Goal: Information Seeking & Learning: Learn about a topic

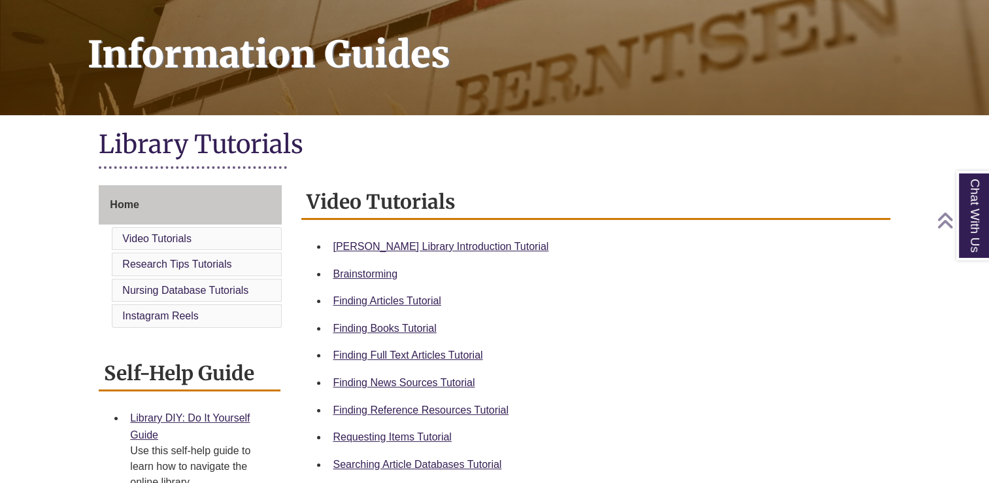
scroll to position [188, 0]
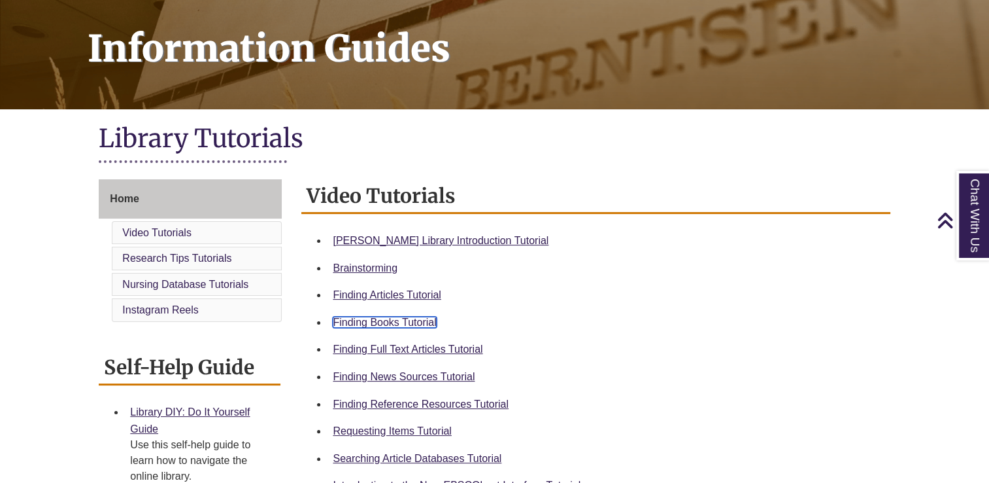
click at [396, 320] on link "Finding Books Tutorial" at bounding box center [384, 321] width 103 height 11
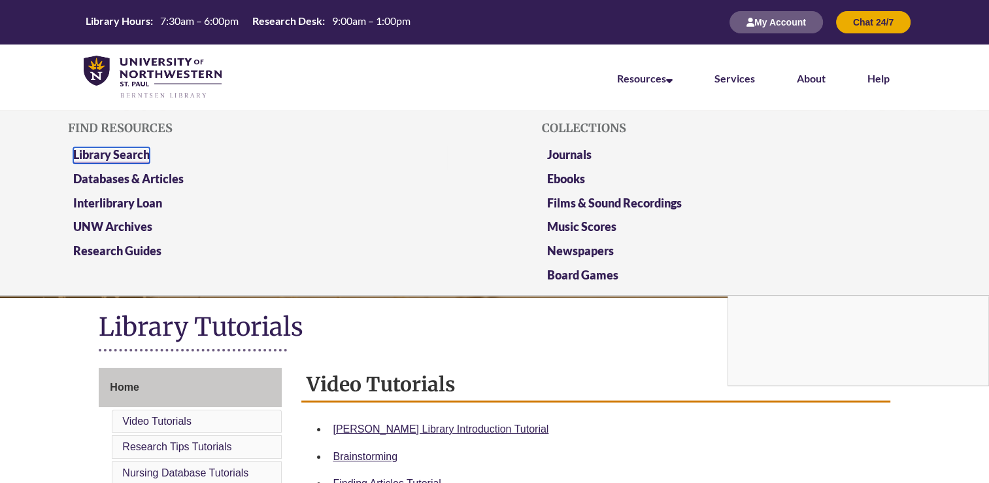
click at [126, 156] on link "Library Search" at bounding box center [111, 155] width 77 height 16
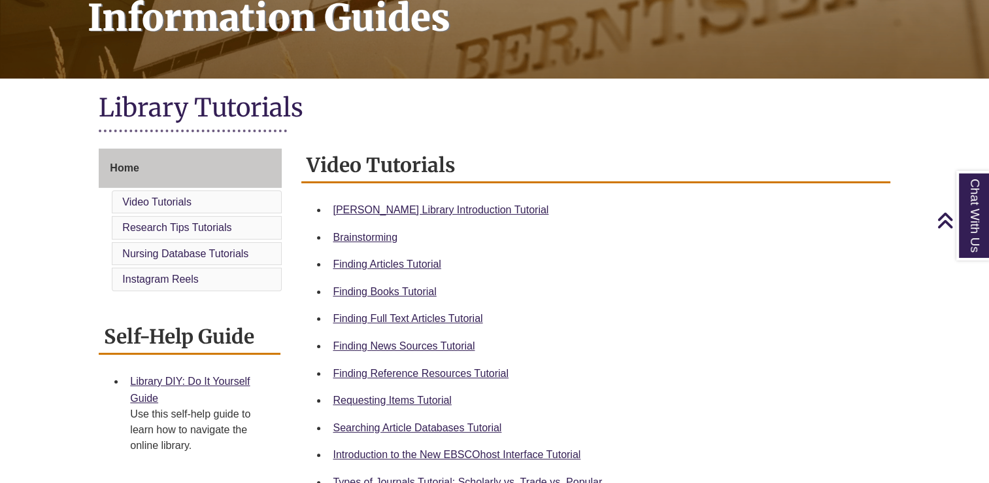
scroll to position [220, 0]
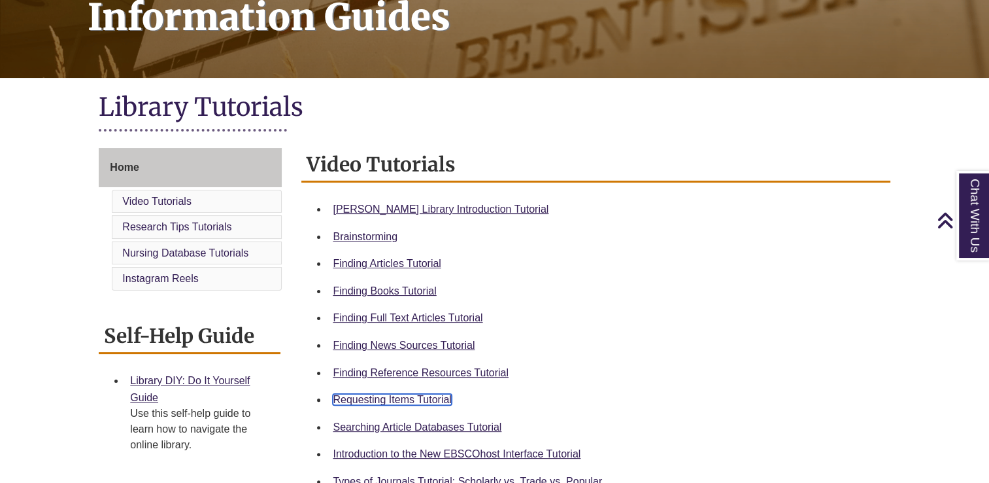
click at [396, 398] on link "Requesting Items Tutorial" at bounding box center [392, 399] width 118 height 11
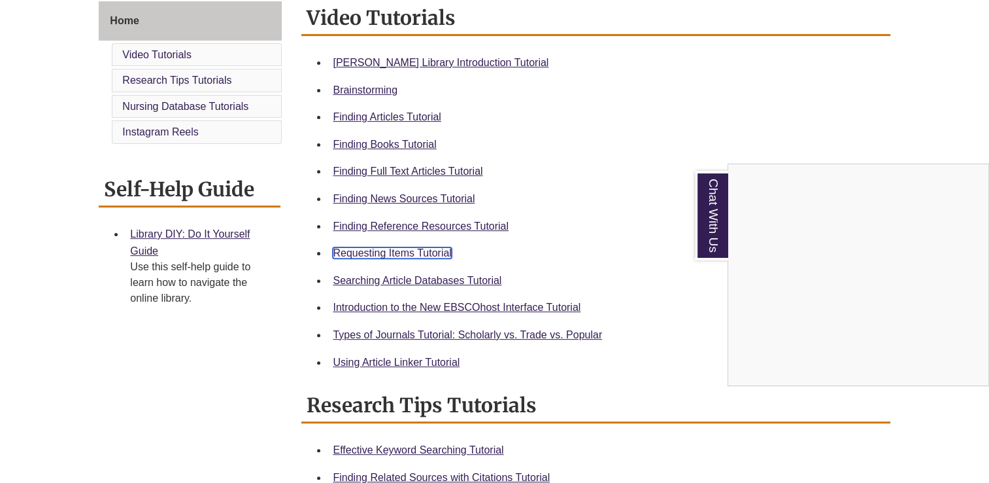
scroll to position [370, 0]
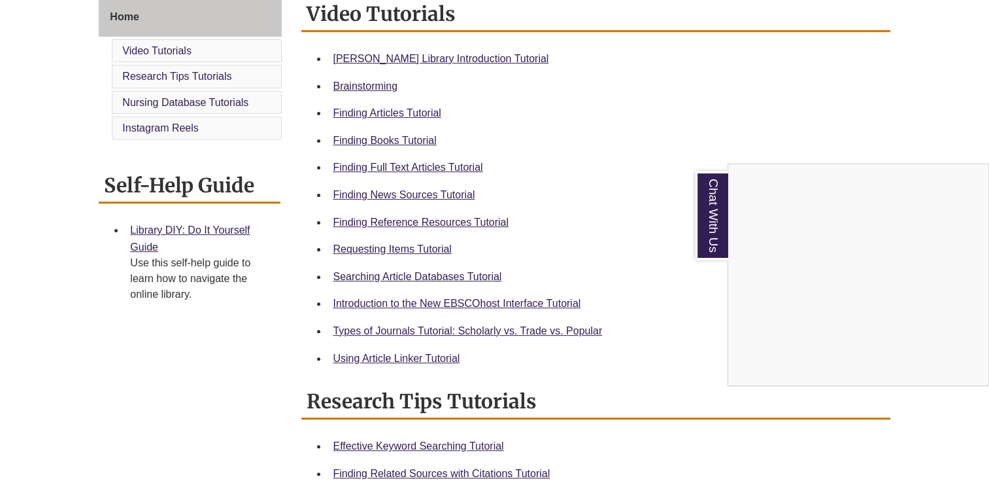
click at [413, 328] on div "Chat With Us" at bounding box center [494, 241] width 989 height 483
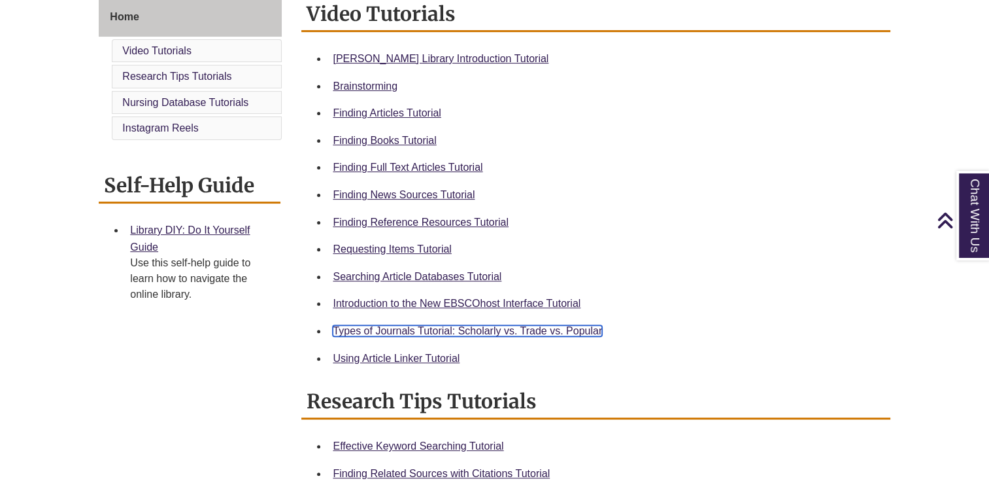
click at [413, 328] on link "Types of Journals Tutorial: Scholarly vs. Trade vs. Popular" at bounding box center [467, 330] width 269 height 11
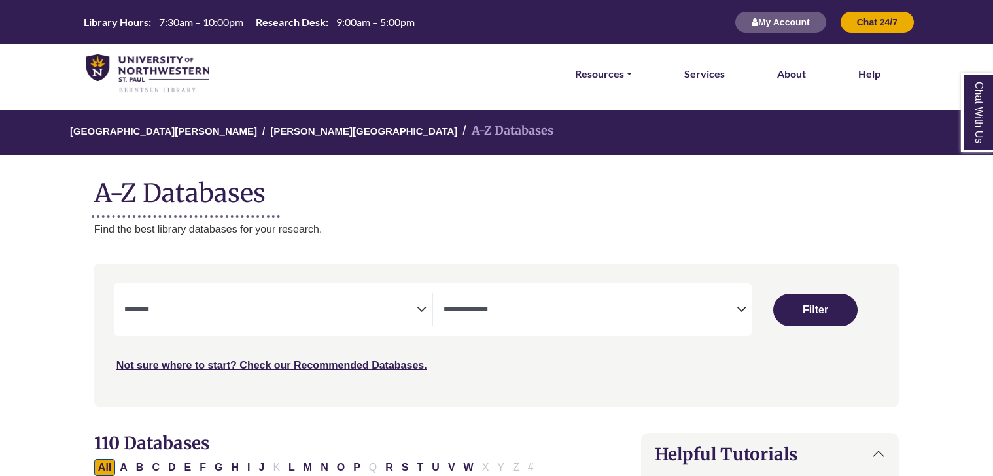
select select "Database Subject Filter"
select select "Database Types Filter"
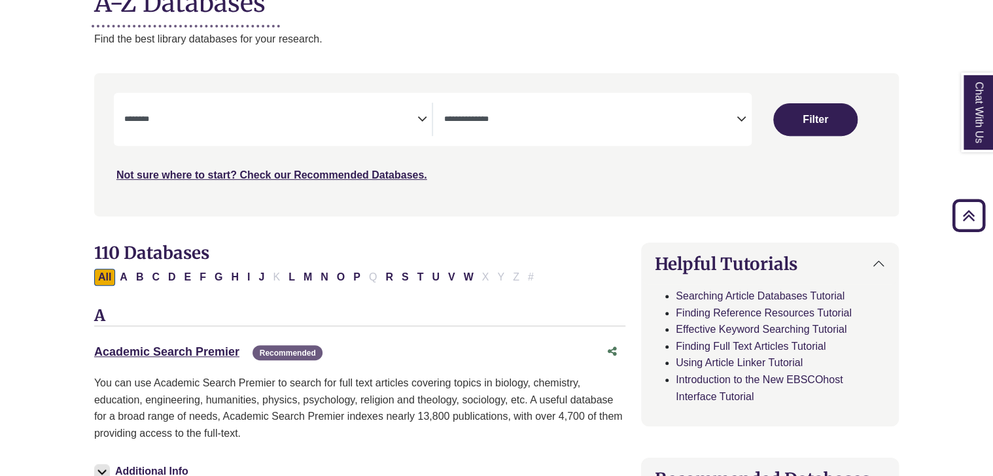
scroll to position [182, 0]
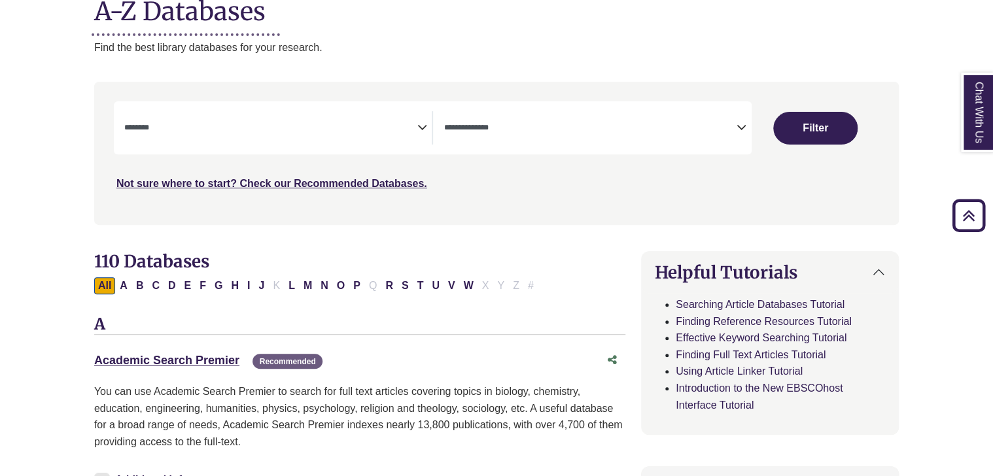
click at [424, 126] on icon "Search filters" at bounding box center [422, 126] width 10 height 20
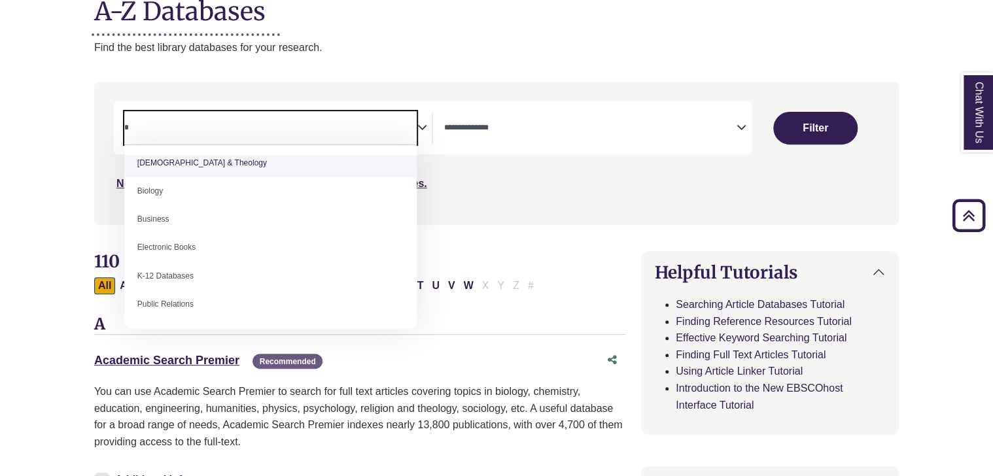
scroll to position [0, 0]
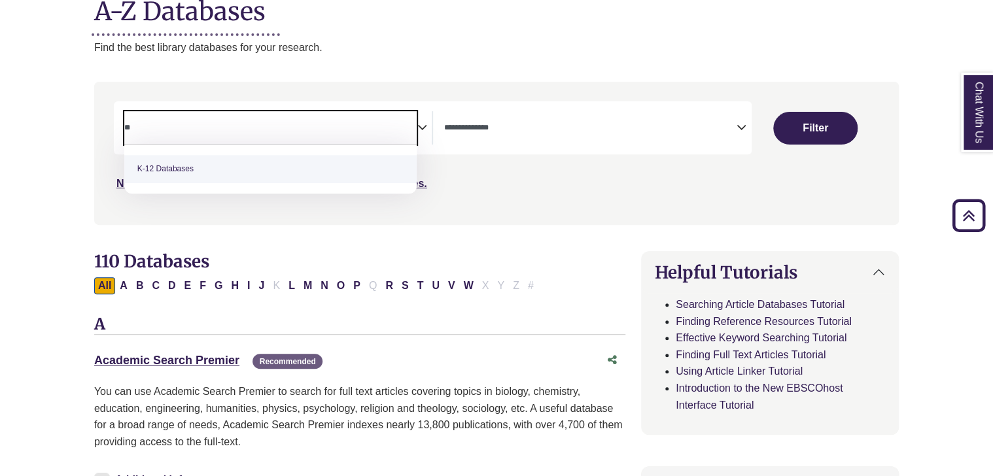
type textarea "**"
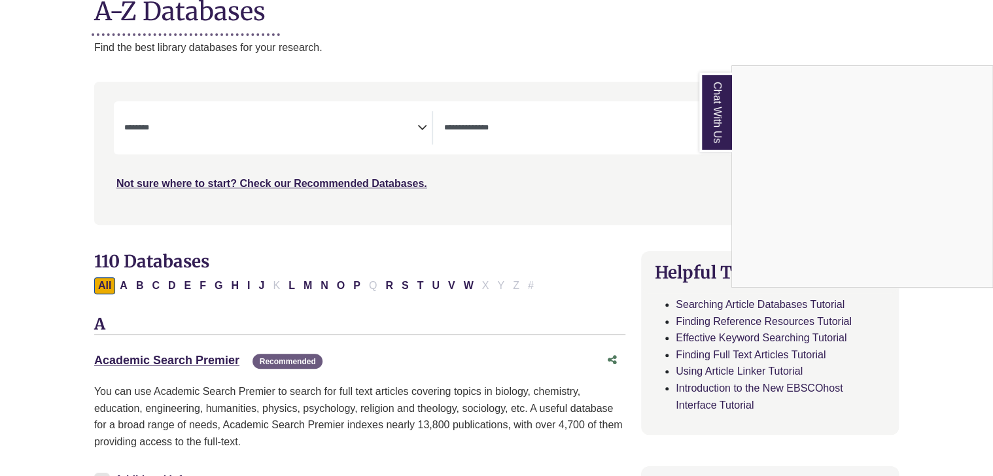
click at [549, 233] on div "Chat With Us" at bounding box center [496, 238] width 993 height 476
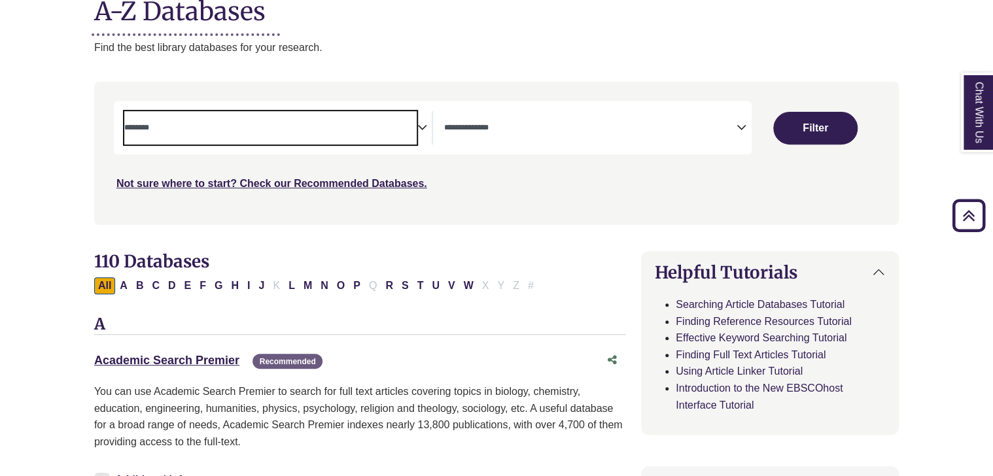
click at [254, 120] on span "Search filters" at bounding box center [270, 125] width 293 height 11
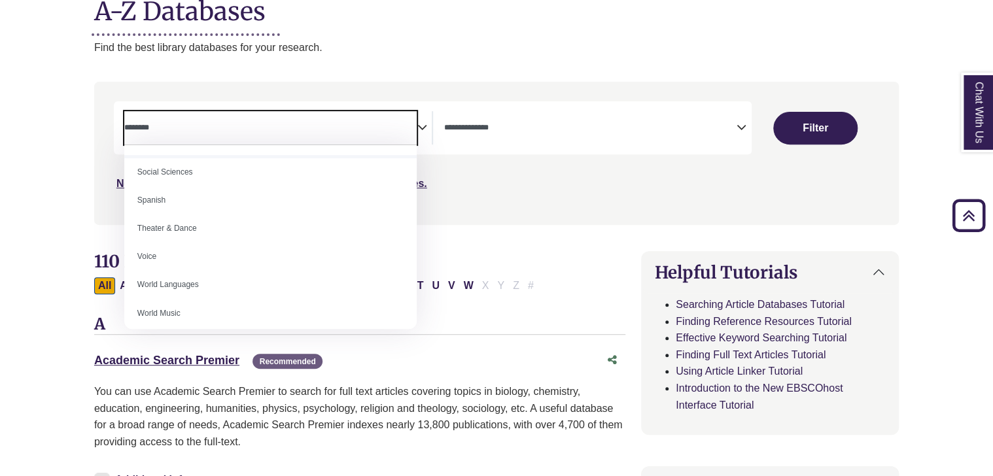
scroll to position [1161, 0]
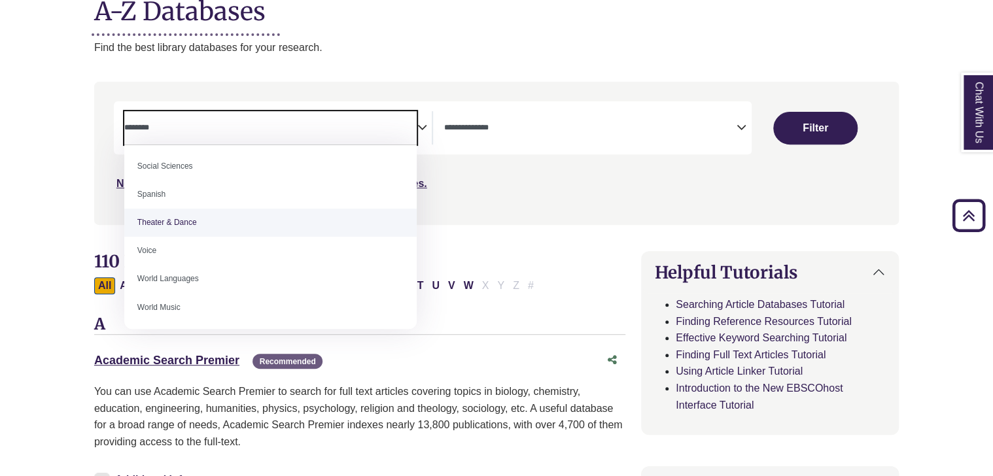
select select "******"
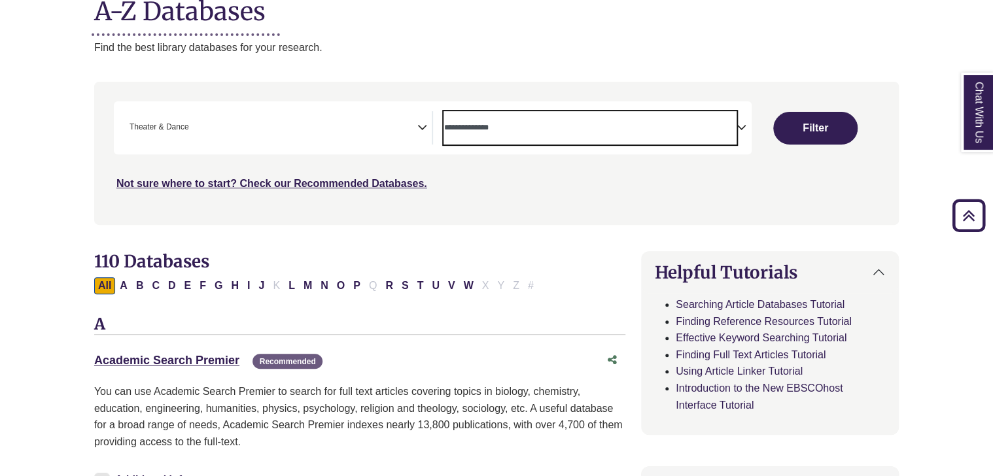
click at [533, 129] on textarea "Search" at bounding box center [589, 129] width 293 height 10
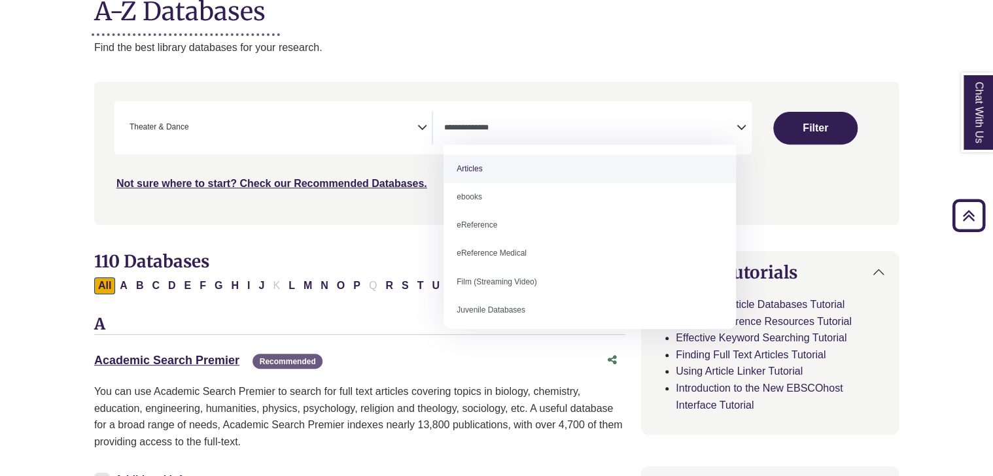
select select "*****"
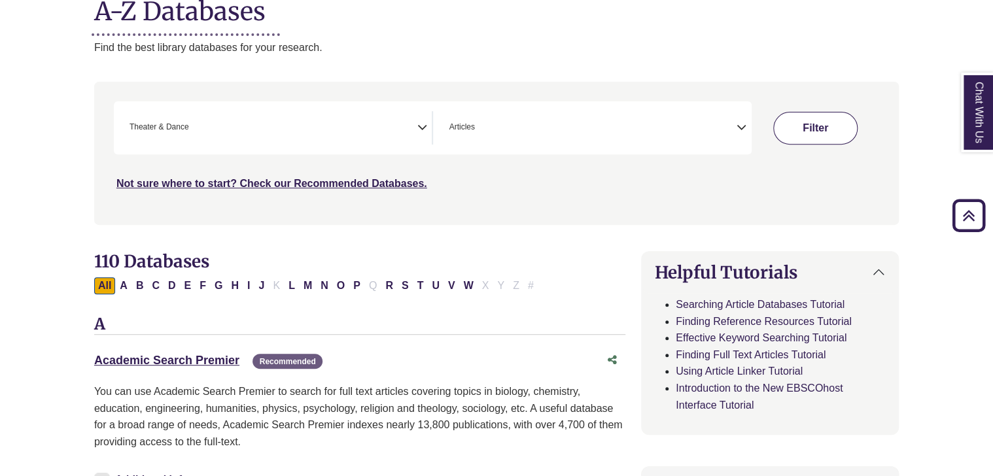
click at [823, 127] on button "Filter" at bounding box center [815, 128] width 84 height 33
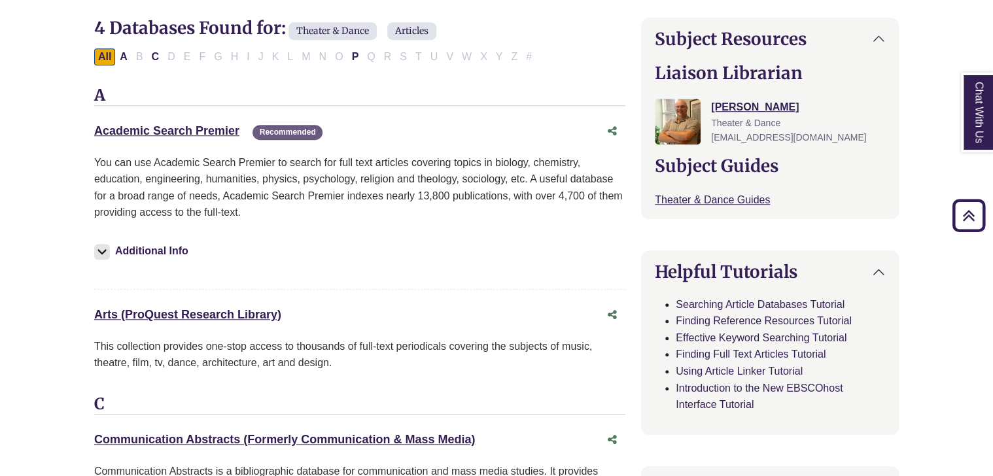
scroll to position [416, 0]
click at [102, 252] on img at bounding box center [102, 251] width 16 height 16
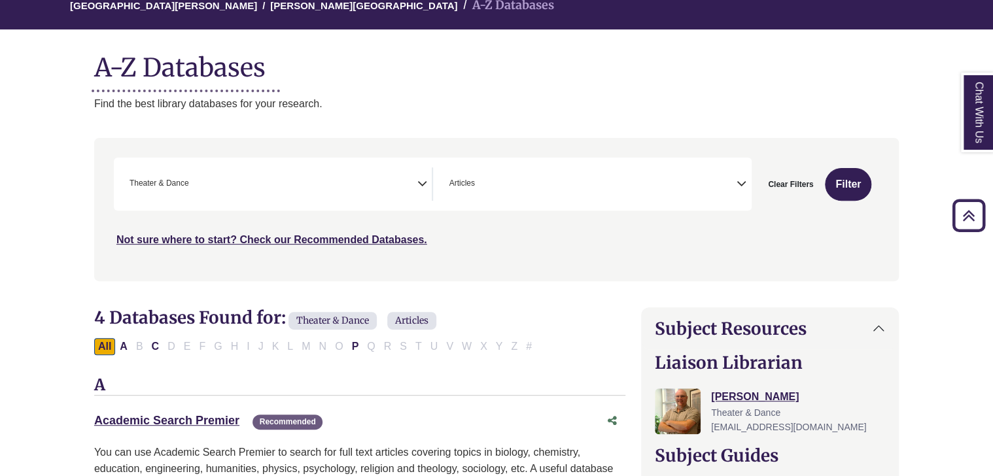
scroll to position [47, 0]
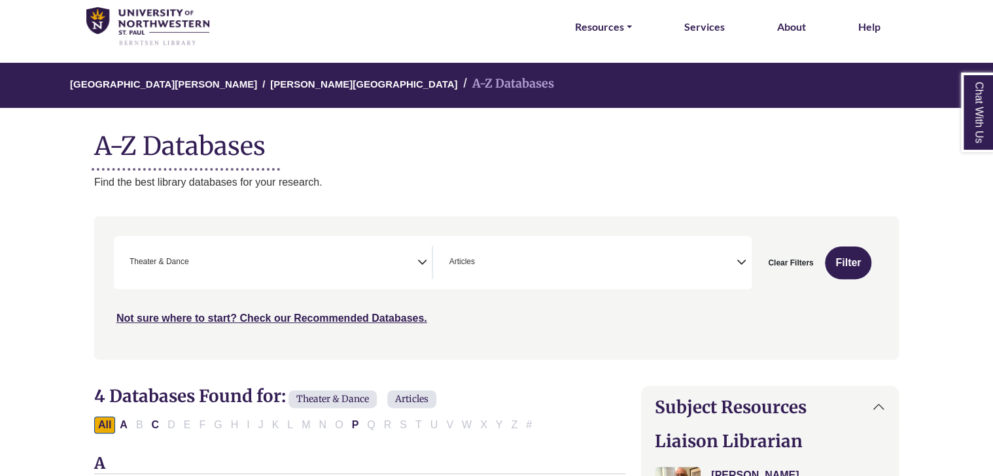
click at [736, 260] on icon "Search filters" at bounding box center [741, 260] width 10 height 20
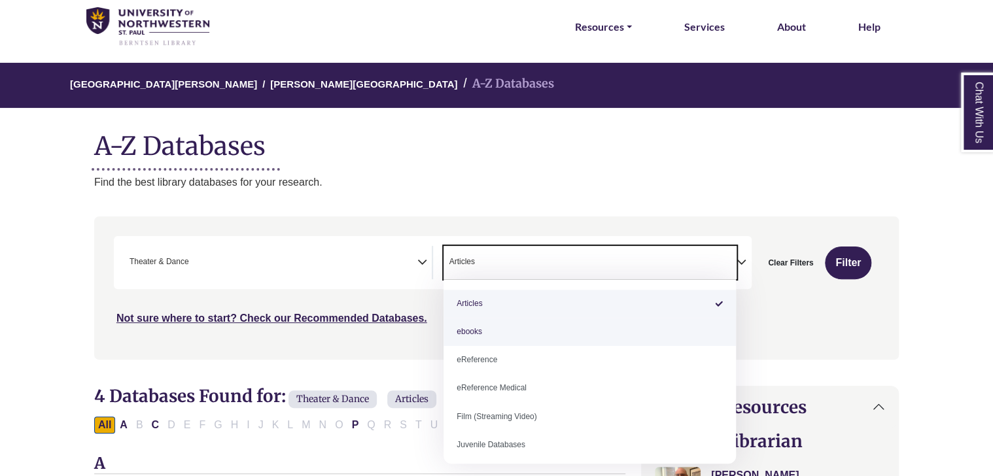
click at [573, 153] on h1 "A-Z Databases" at bounding box center [496, 141] width 804 height 40
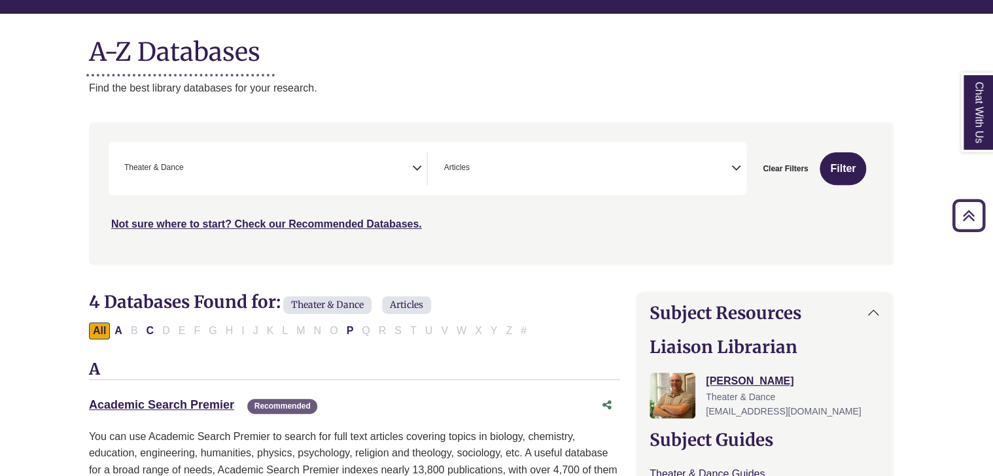
scroll to position [138, 5]
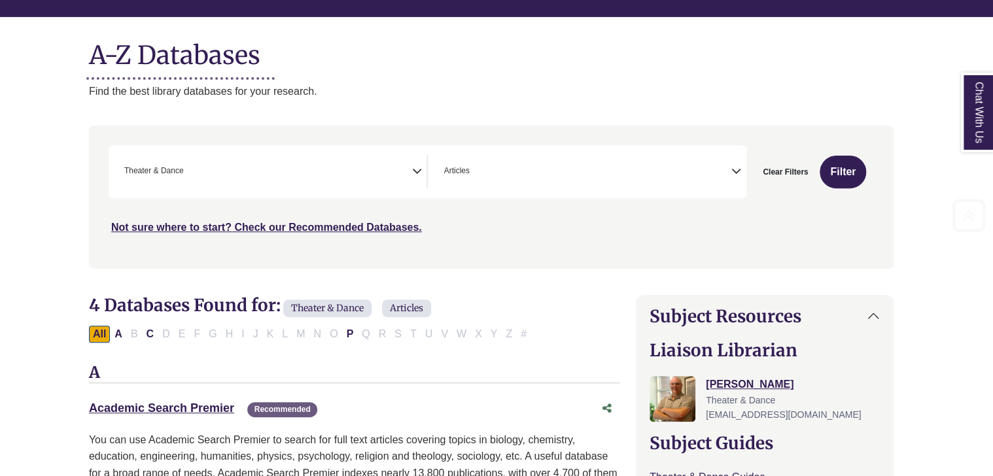
click at [532, 156] on span "× Articles" at bounding box center [584, 171] width 293 height 33
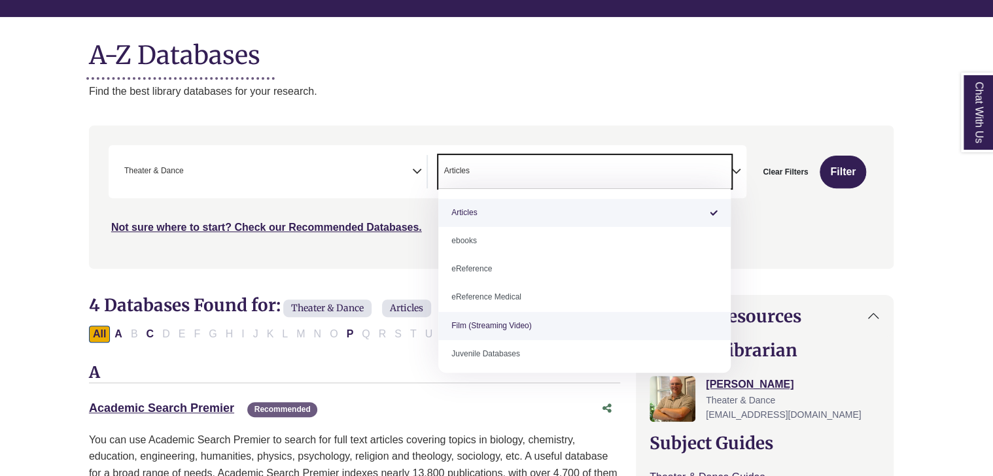
scroll to position [90, 0]
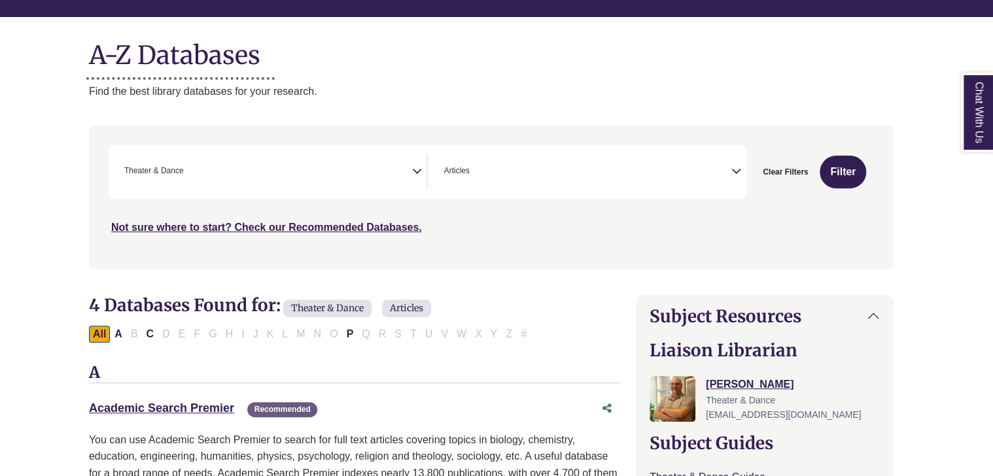
click at [300, 218] on div "Not sure where to start? Check our Recommended Databases." at bounding box center [396, 222] width 574 height 27
click at [293, 229] on link "Not sure where to start? Check our Recommended Databases." at bounding box center [266, 227] width 311 height 11
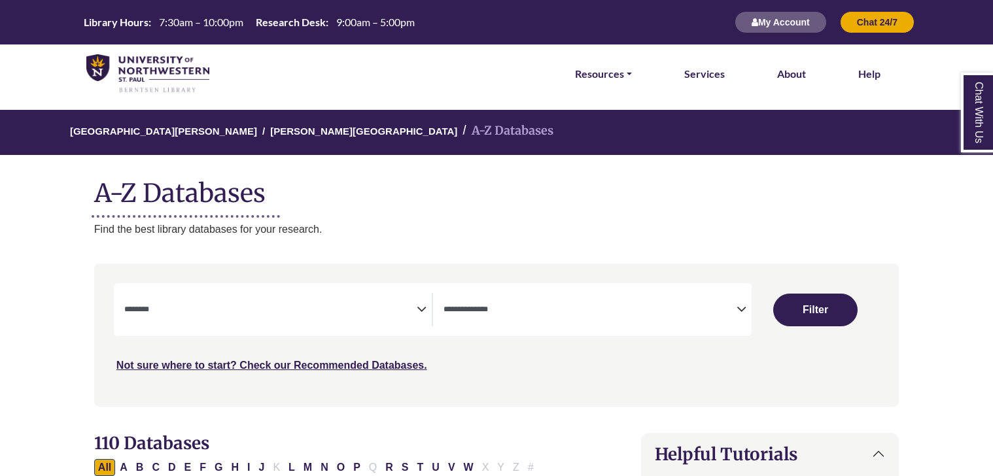
select select "Database Subject Filter"
select select "Database Types Filter"
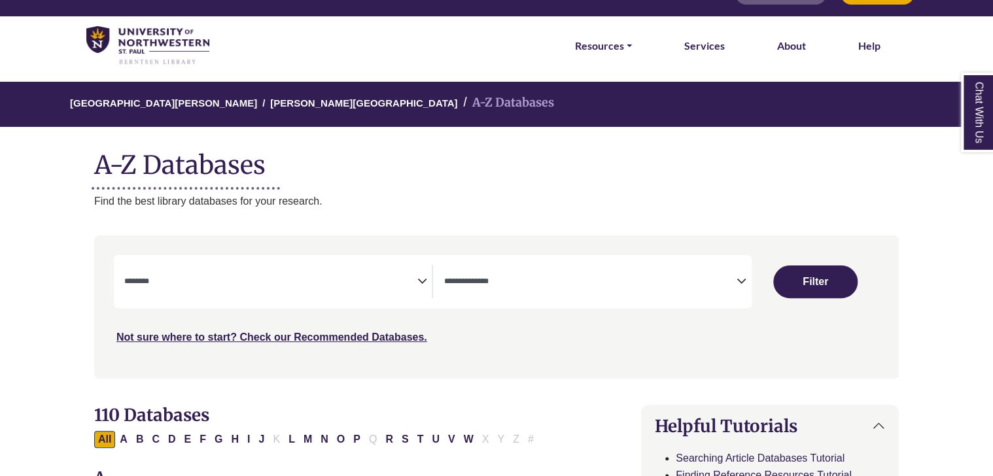
scroll to position [33, 0]
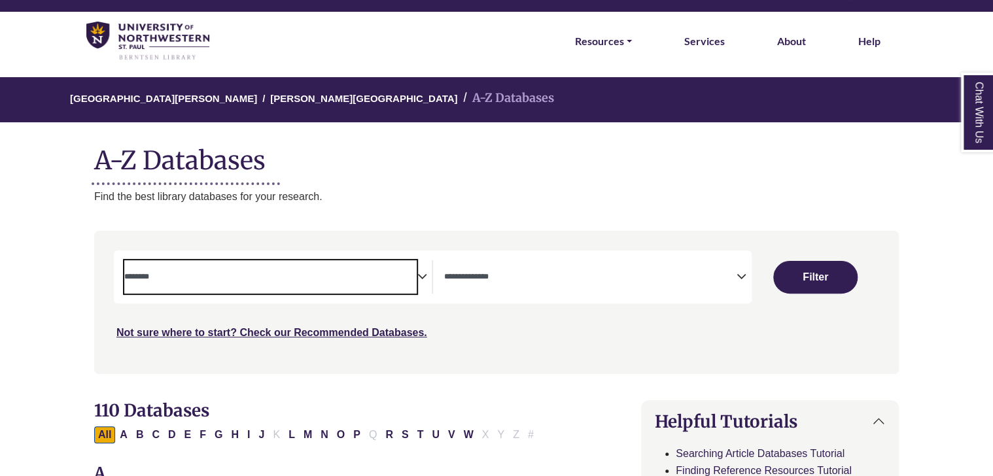
click at [348, 274] on textarea "Search" at bounding box center [270, 278] width 293 height 10
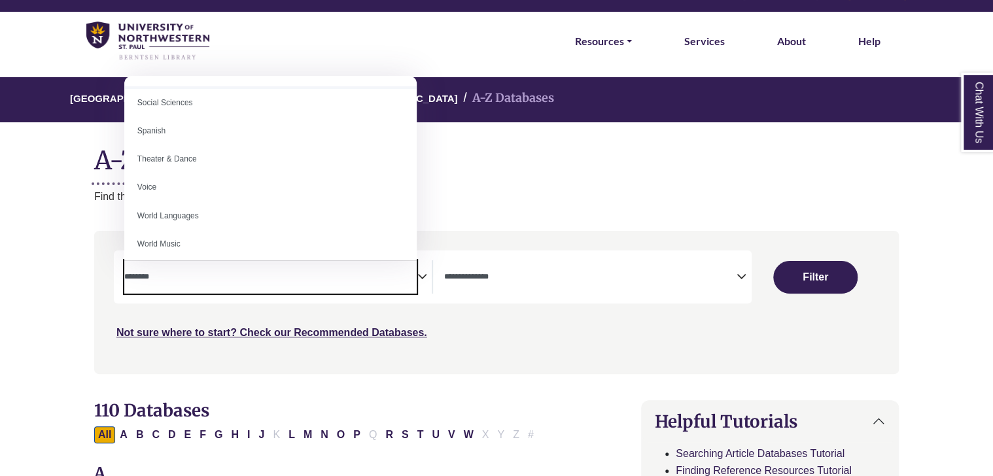
scroll to position [1159, 0]
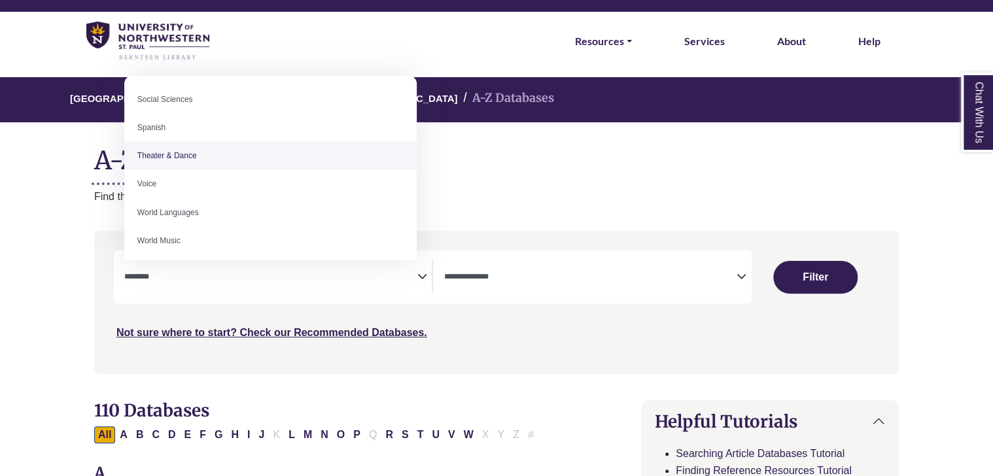
select select "******"
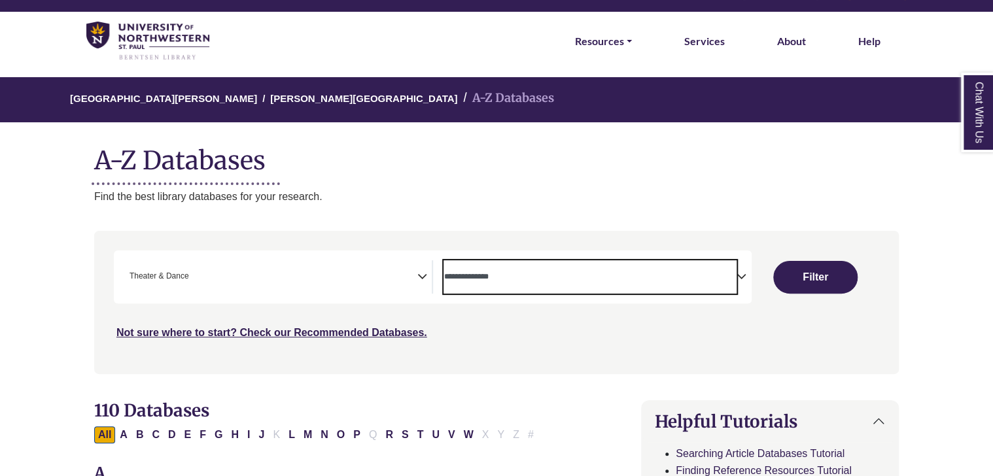
click at [507, 277] on textarea "Search" at bounding box center [589, 278] width 293 height 10
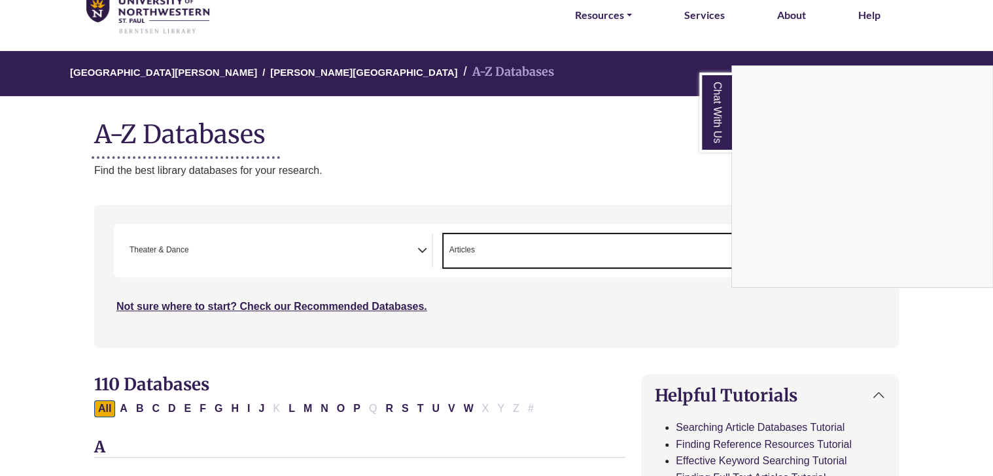
scroll to position [60, 0]
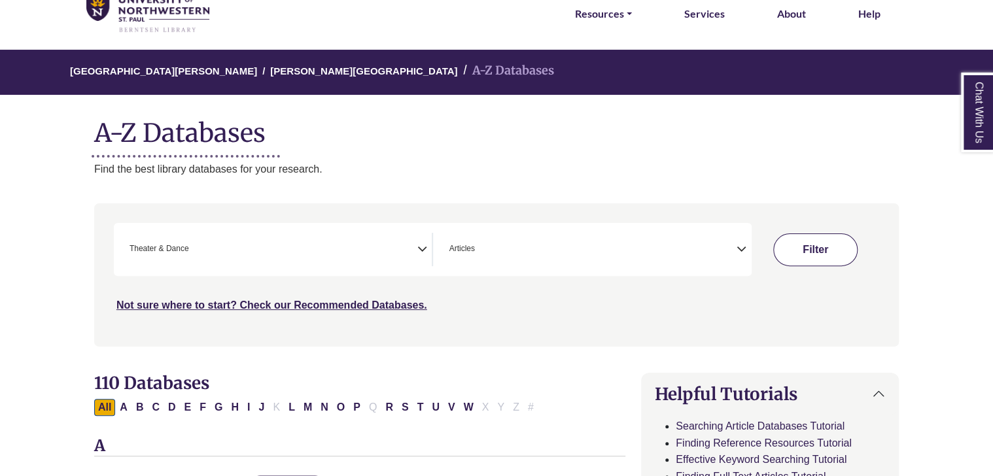
click at [806, 244] on button "Filter" at bounding box center [815, 249] width 84 height 33
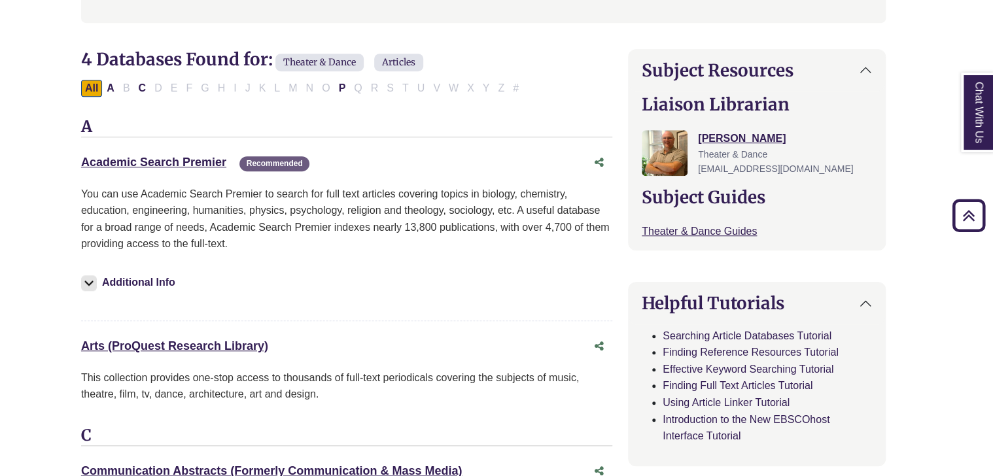
scroll to position [386, 13]
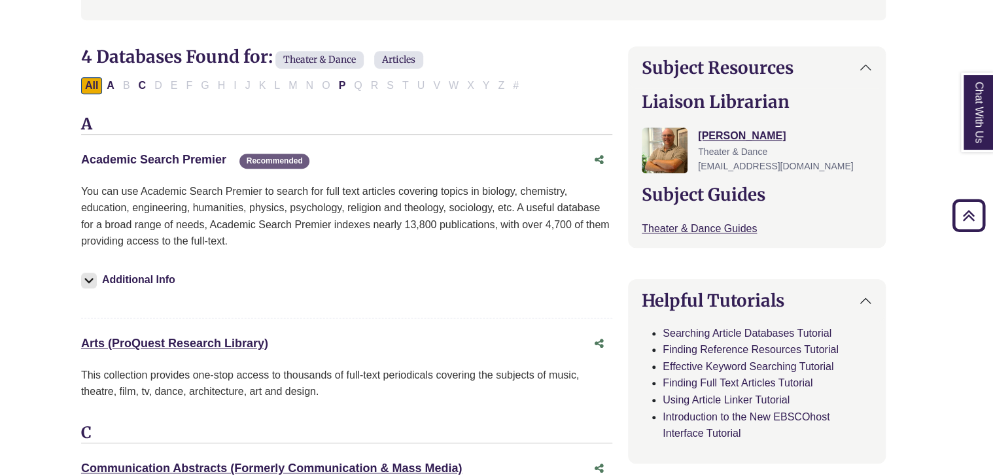
click at [158, 160] on link "Academic Search Premier This link opens in a new window" at bounding box center [153, 159] width 145 height 13
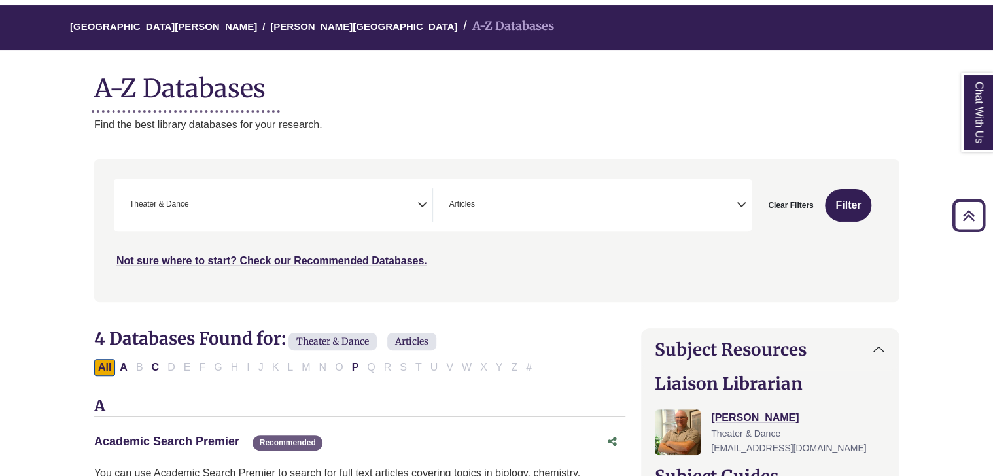
scroll to position [99, 0]
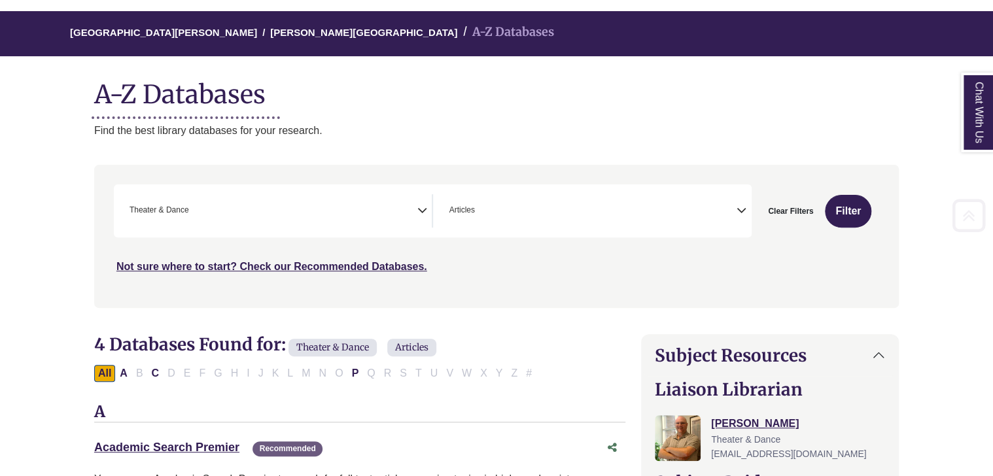
click at [519, 205] on span "× Articles" at bounding box center [589, 210] width 293 height 33
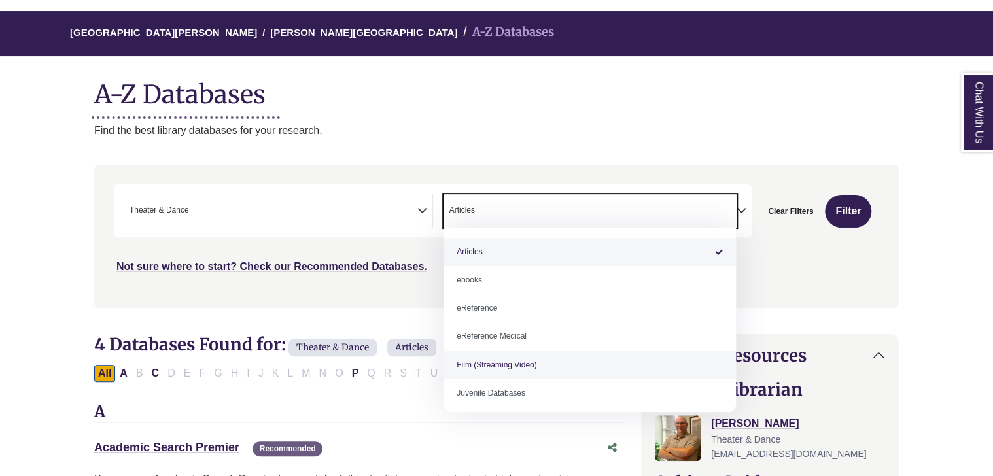
scroll to position [90, 0]
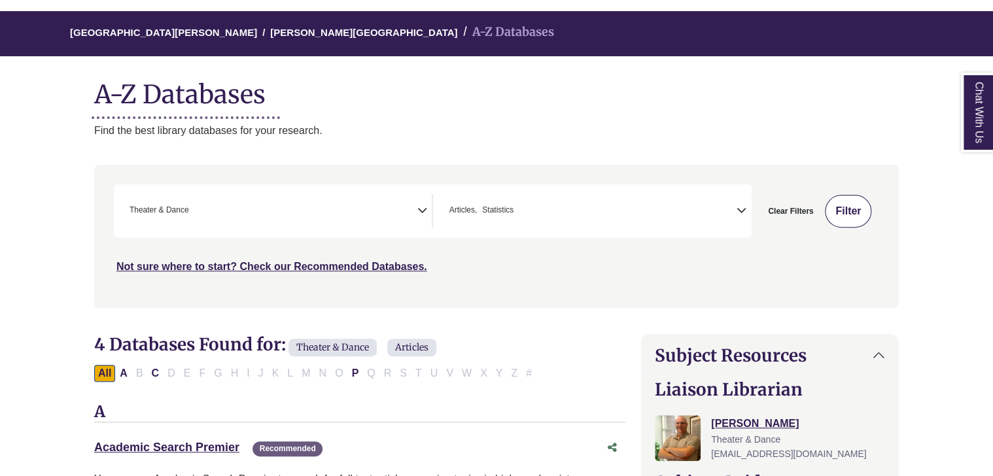
click at [857, 213] on button "Filter" at bounding box center [848, 211] width 46 height 33
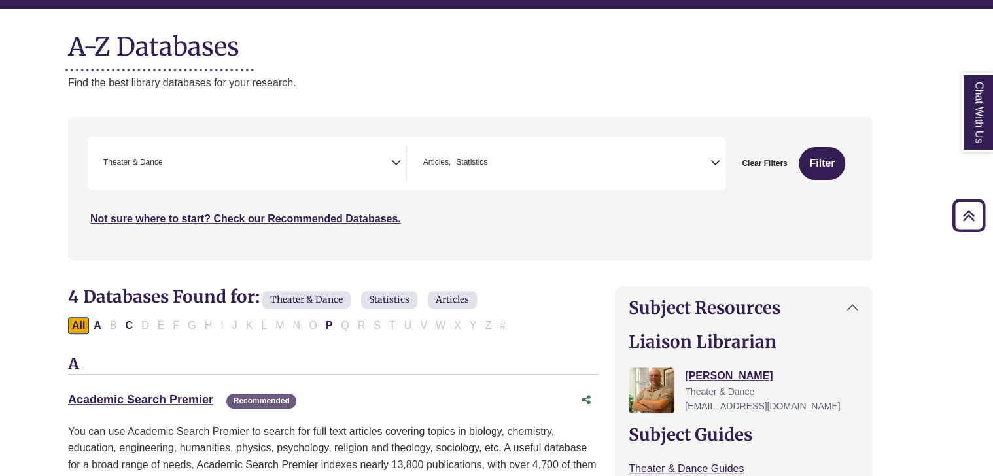
scroll to position [136, 26]
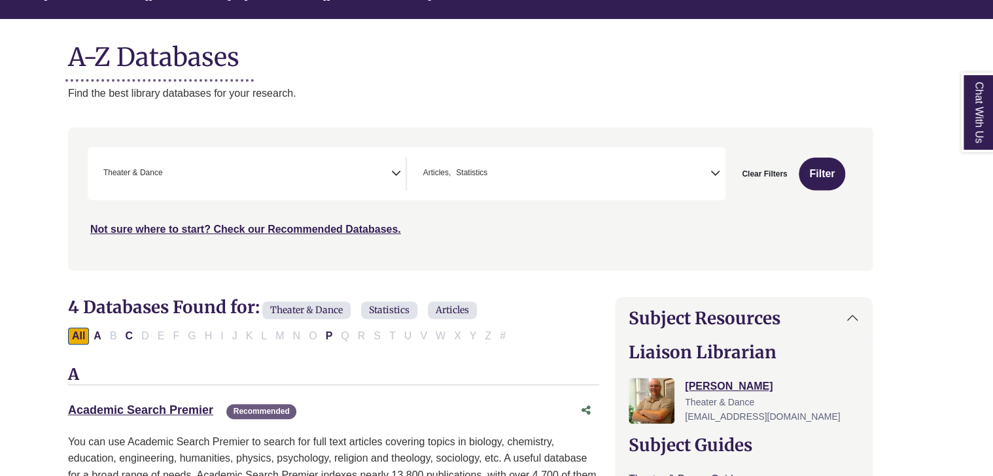
click at [529, 185] on span "× Articles × Statistics" at bounding box center [563, 173] width 293 height 33
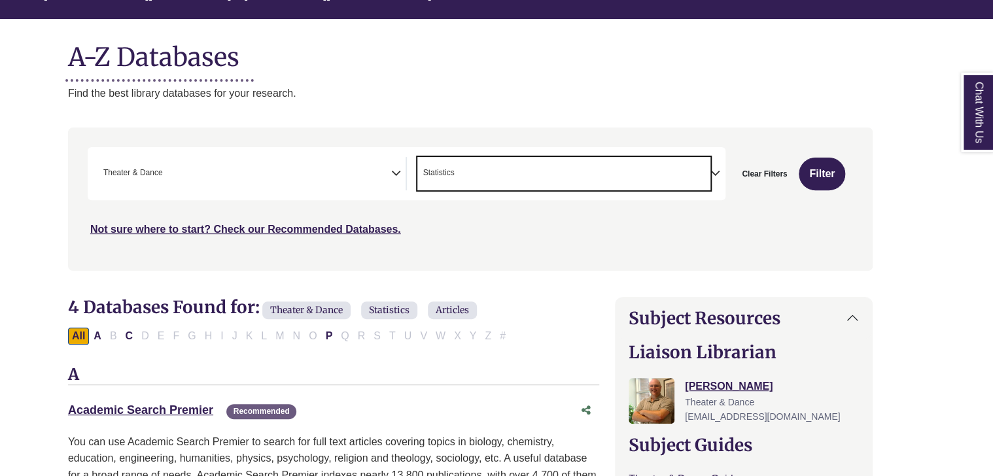
click at [520, 180] on span "× Statistics" at bounding box center [563, 173] width 293 height 33
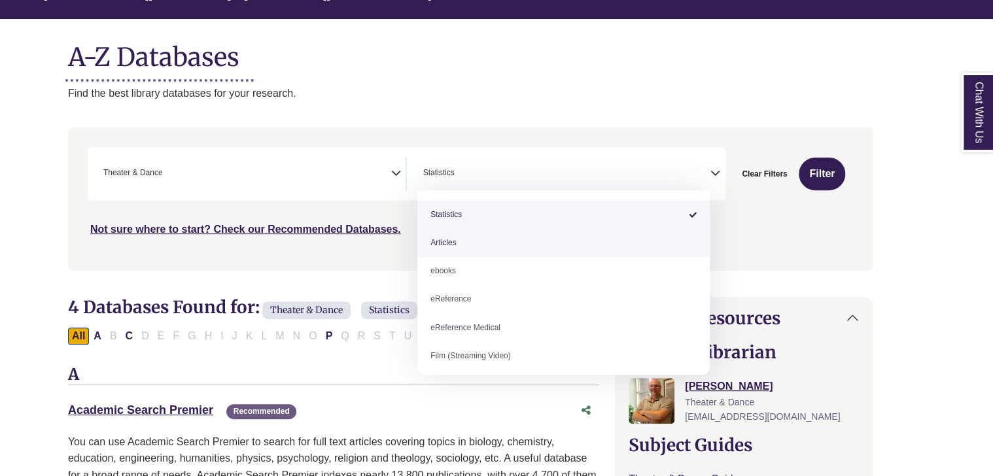
select select "*****"
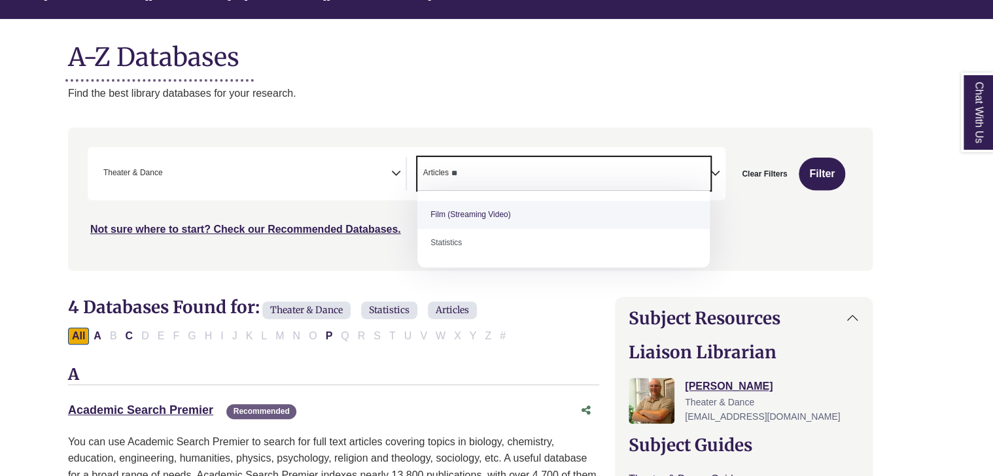
type textarea "*"
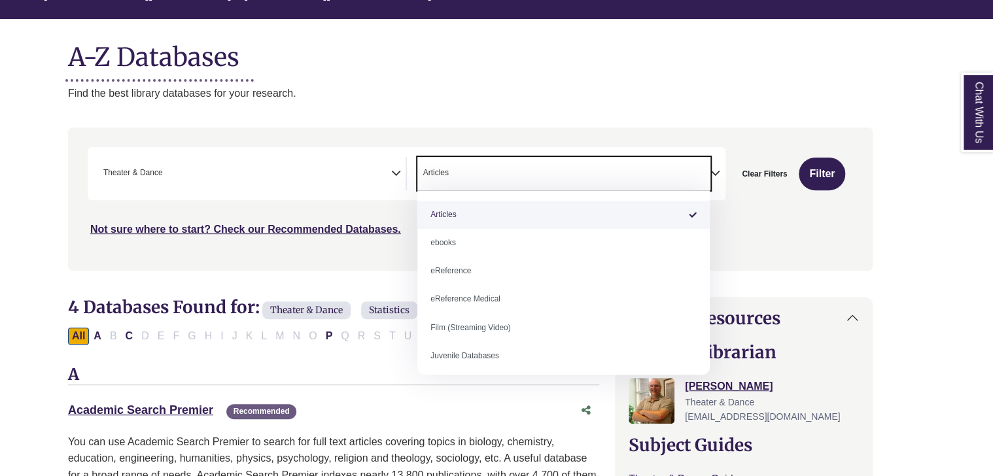
select select "Database Types Filter"
type textarea "********"
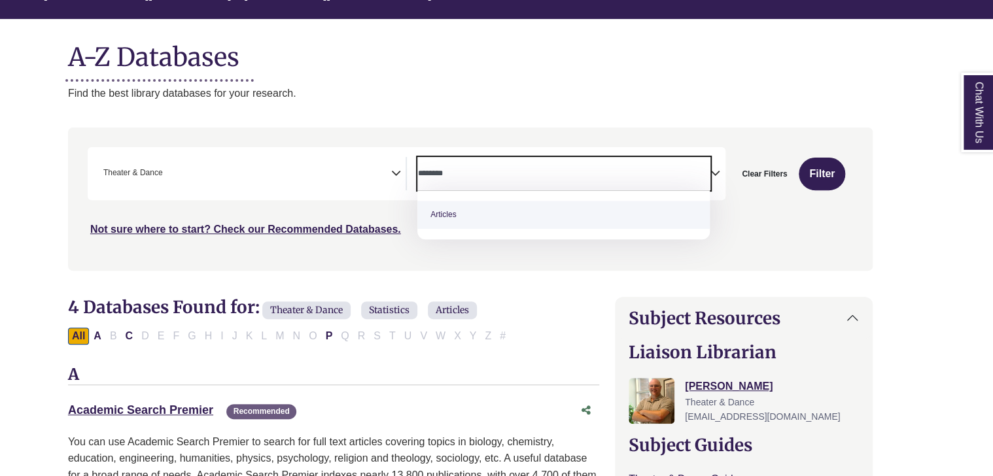
select select "*****"
click at [813, 169] on button "Filter" at bounding box center [821, 174] width 46 height 33
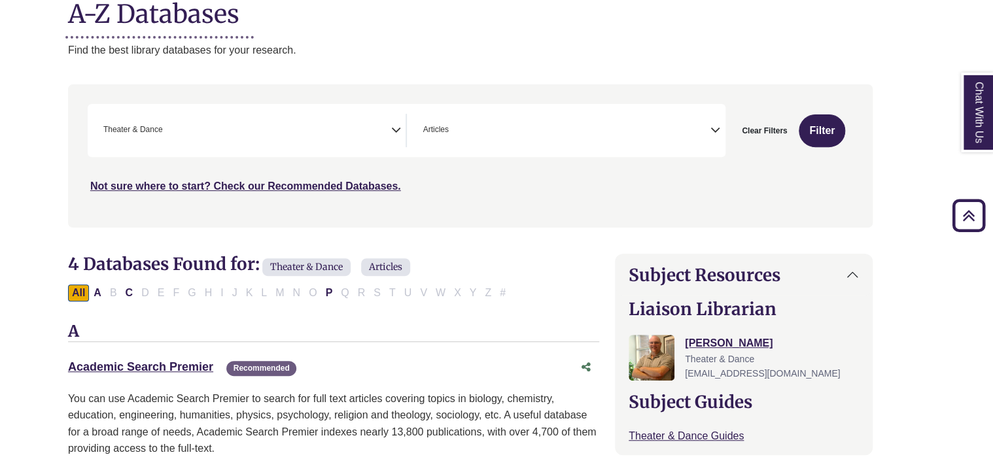
scroll to position [178, 26]
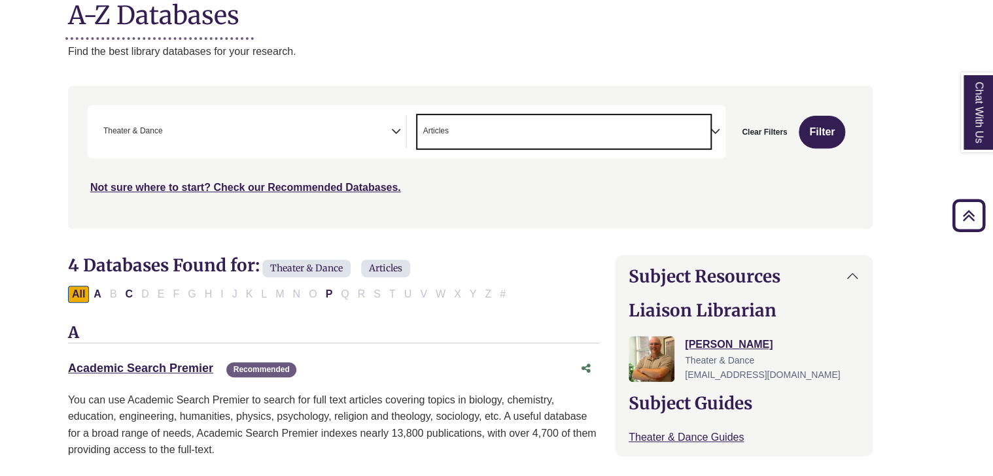
click at [466, 145] on span "× Articles" at bounding box center [563, 131] width 293 height 33
click at [449, 128] on span "Articles" at bounding box center [436, 131] width 28 height 12
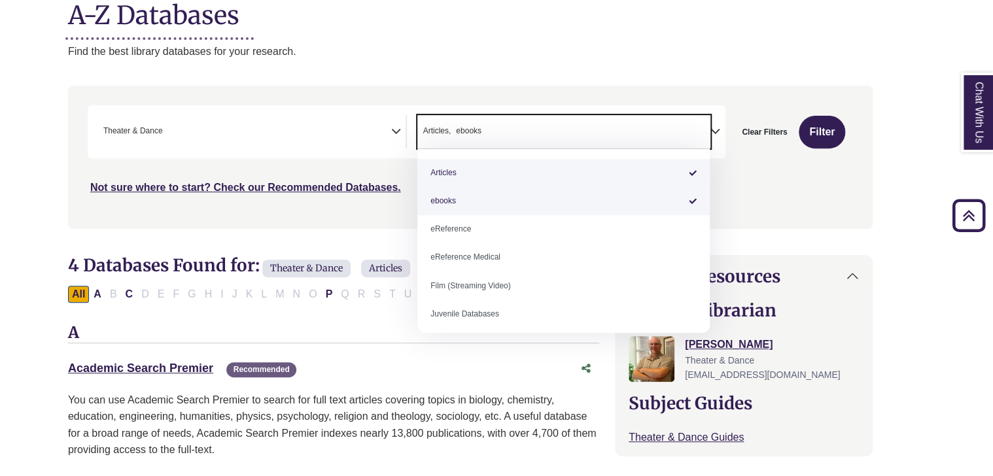
click at [445, 128] on span "Articles" at bounding box center [436, 131] width 28 height 12
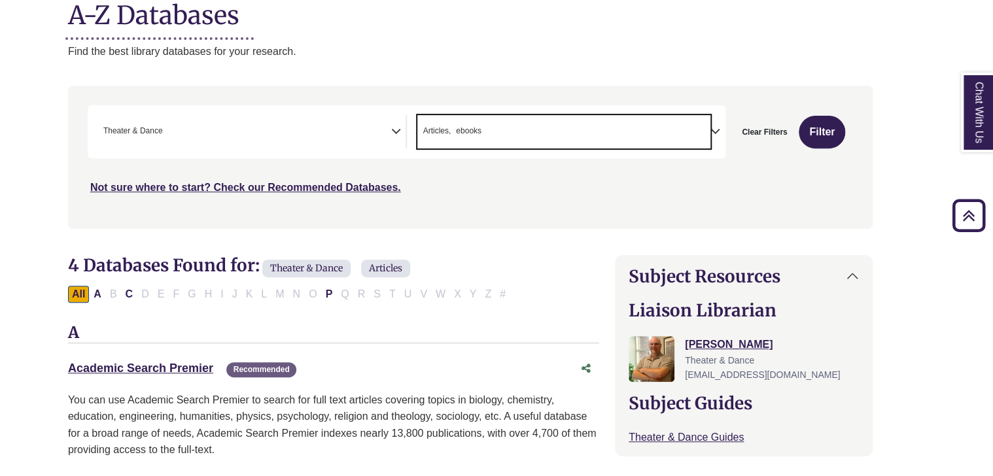
click at [446, 129] on span "Articles" at bounding box center [436, 131] width 28 height 12
type textarea "*"
select select "Database Types Filter"
type textarea "*"
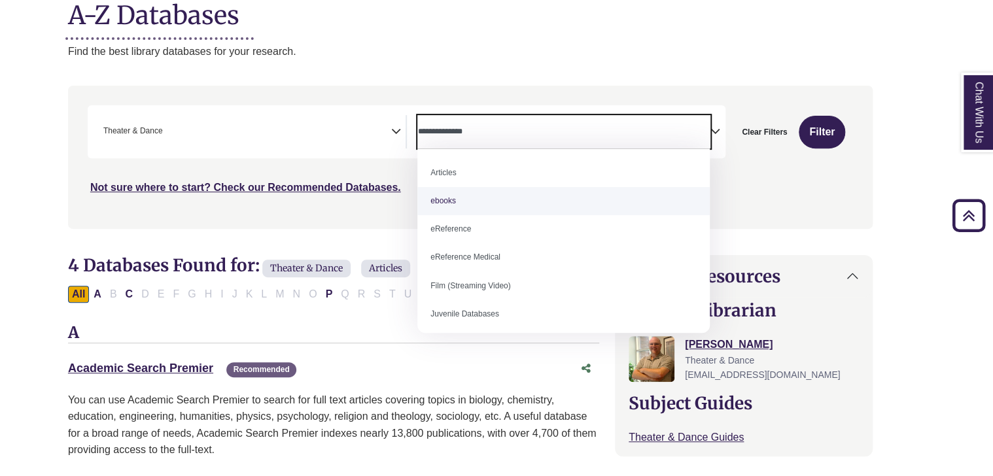
select select "*****"
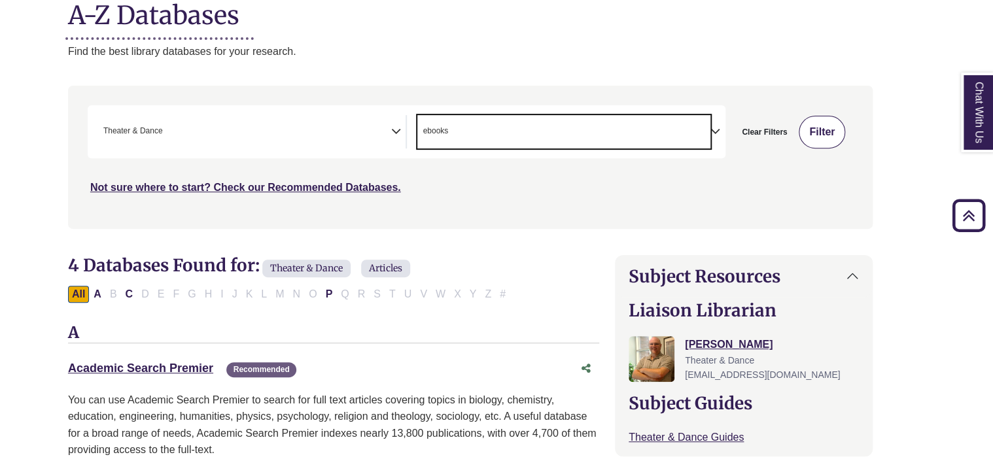
click at [810, 133] on button "Filter" at bounding box center [821, 132] width 46 height 33
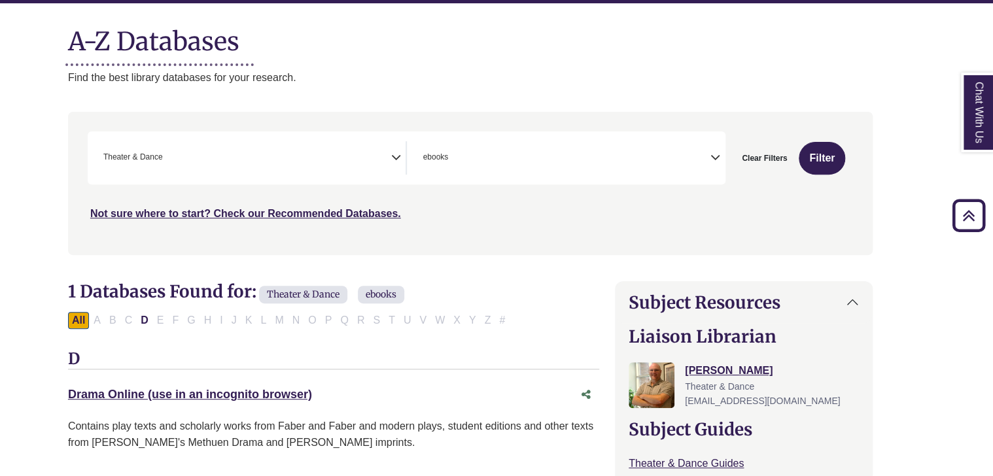
scroll to position [150, 26]
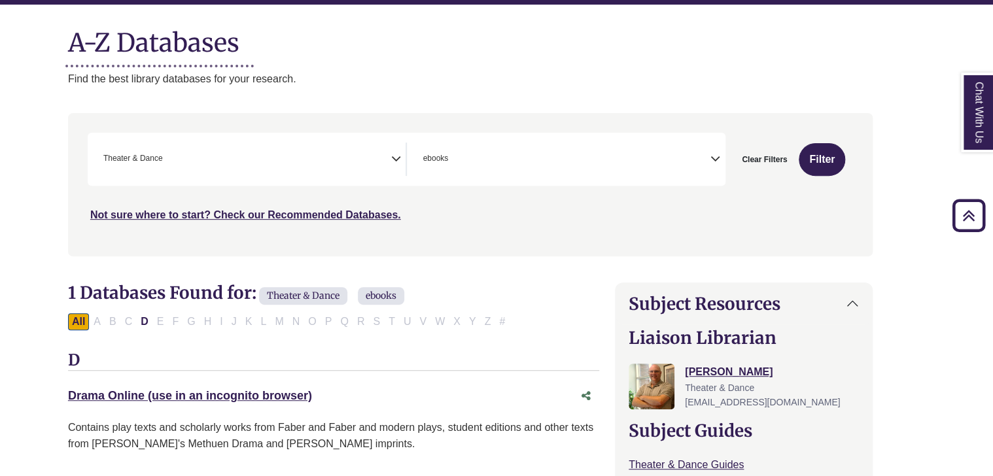
click at [451, 180] on div "**********" at bounding box center [407, 159] width 638 height 53
click at [445, 160] on span "ebooks" at bounding box center [435, 158] width 26 height 12
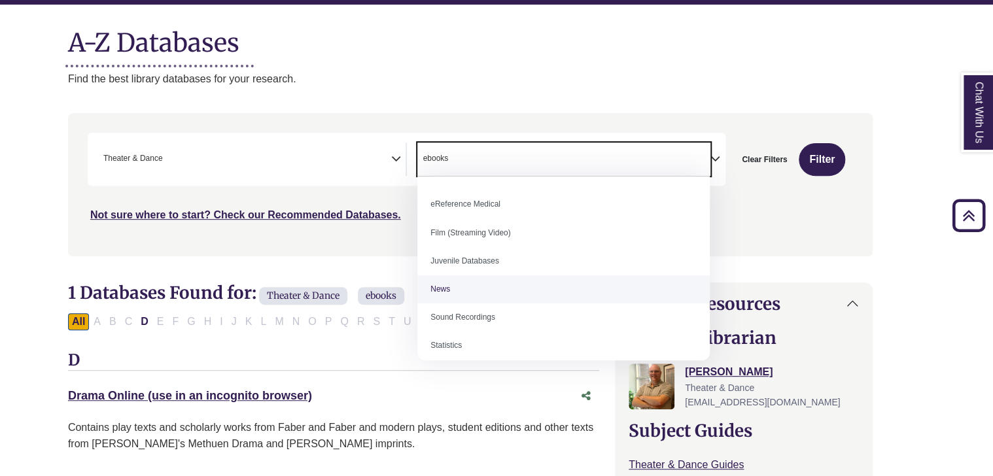
scroll to position [90, 0]
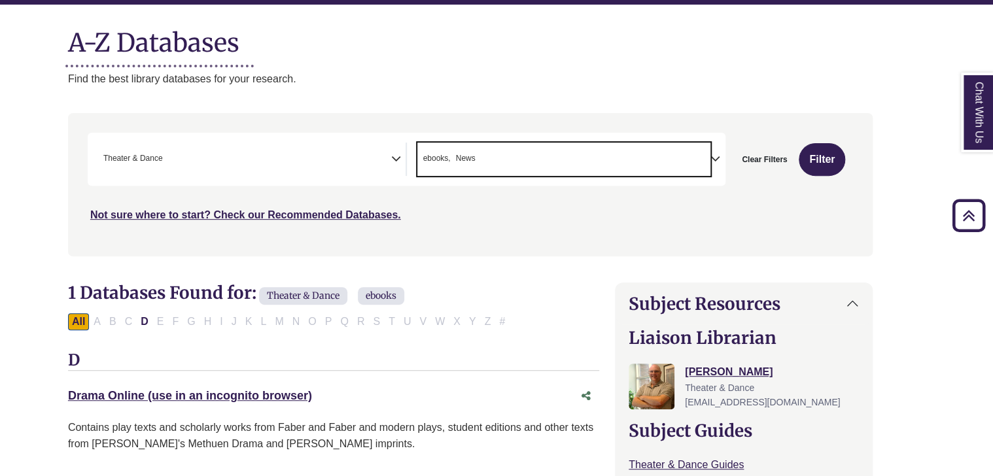
click at [439, 157] on span "ebooks" at bounding box center [435, 158] width 27 height 12
type textarea "*"
select select "Database Types Filter"
type textarea "*"
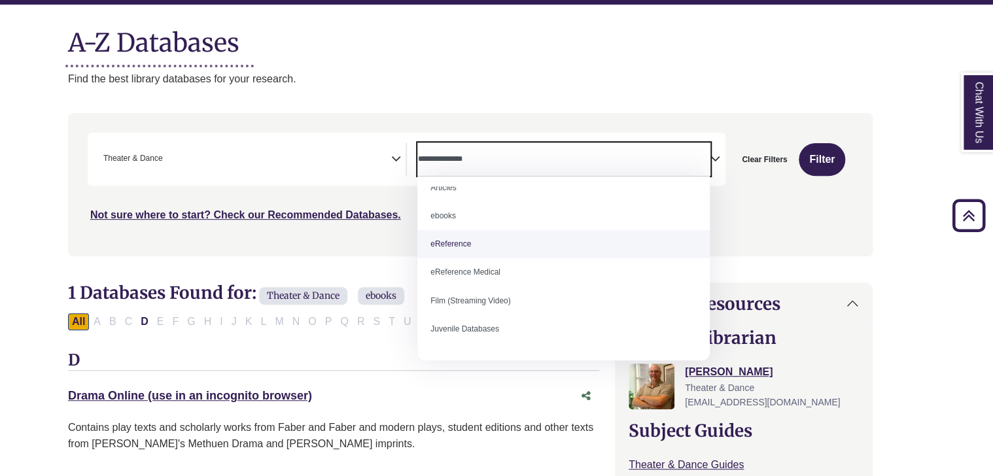
scroll to position [14, 0]
select select "*****"
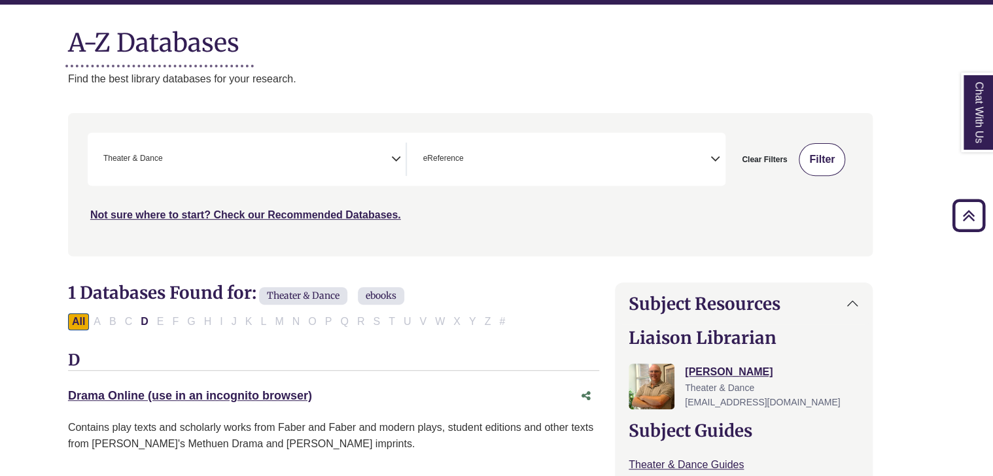
click at [813, 149] on button "Filter" at bounding box center [821, 159] width 46 height 33
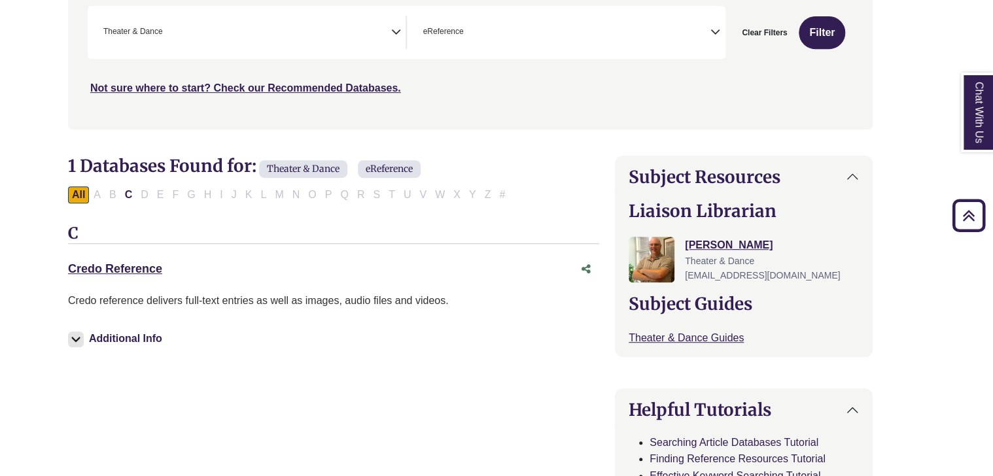
scroll to position [281, 26]
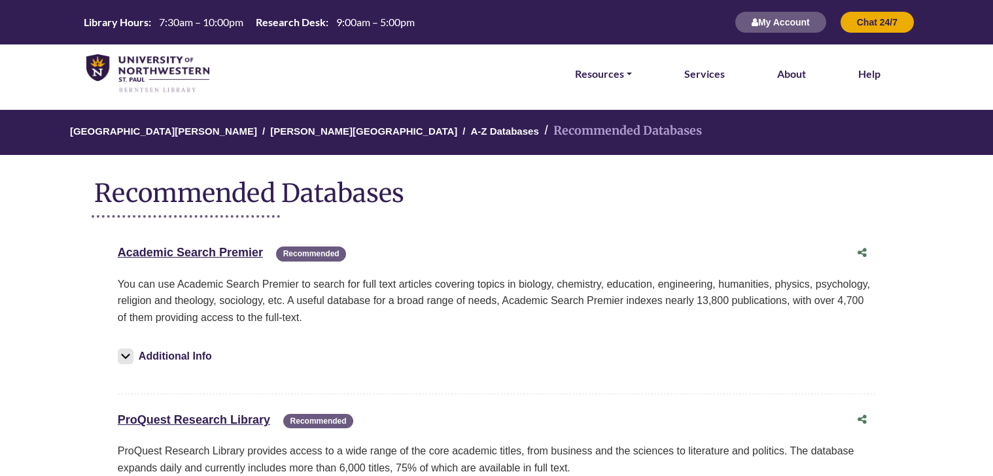
click at [277, 222] on div "Academic Search Premier This link opens in a new window Recommended Recommended…" at bounding box center [496, 364] width 843 height 286
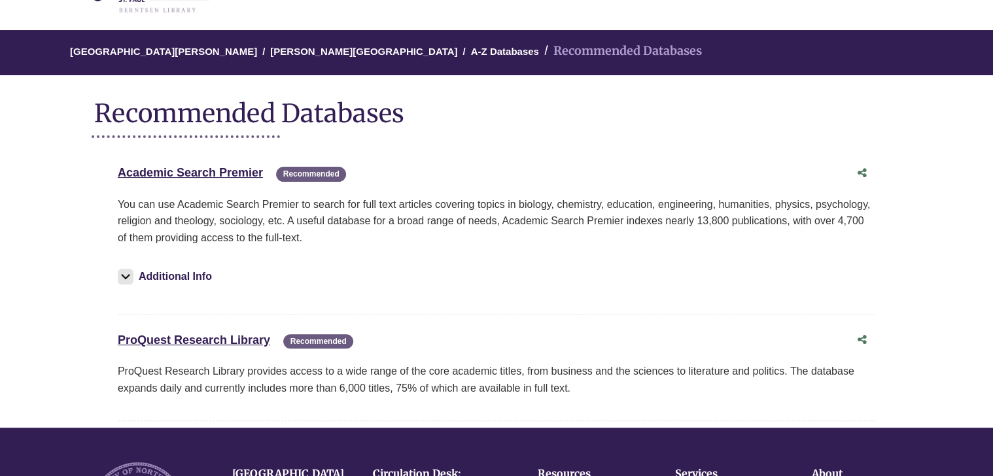
scroll to position [88, 0]
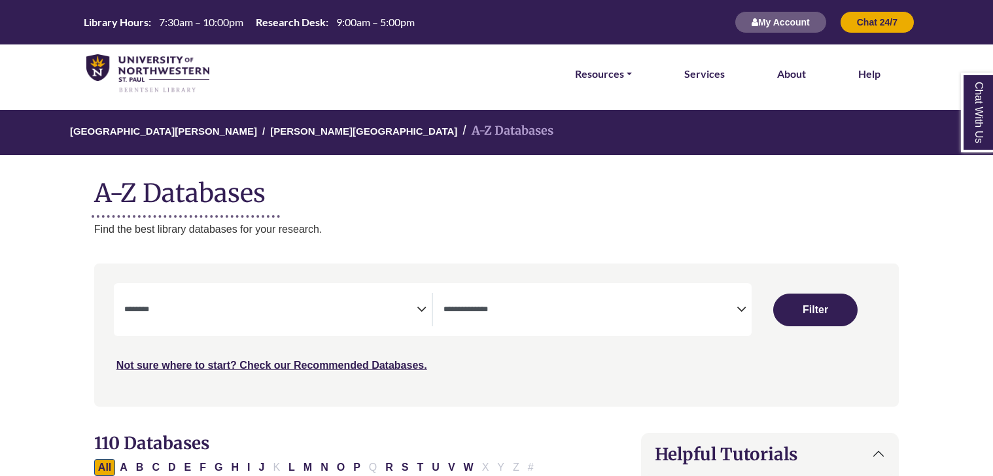
select select "Database Subject Filter"
select select "Database Types Filter"
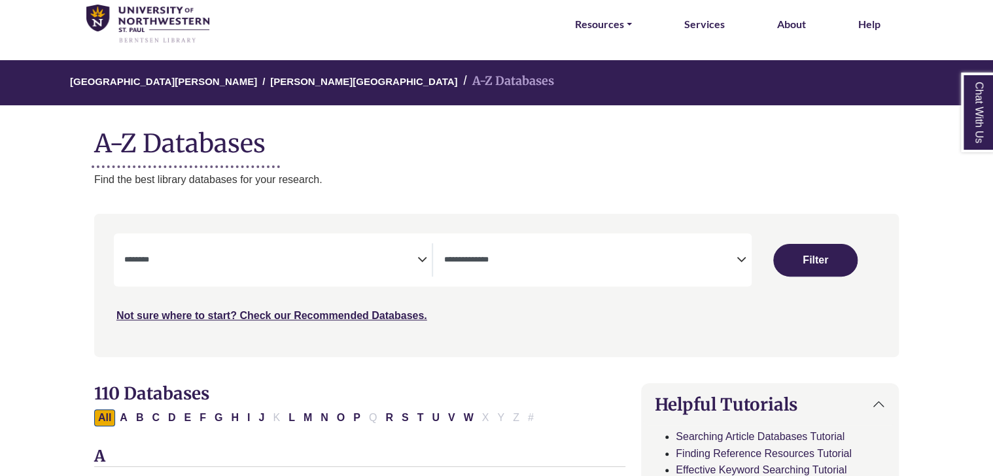
scroll to position [52, 0]
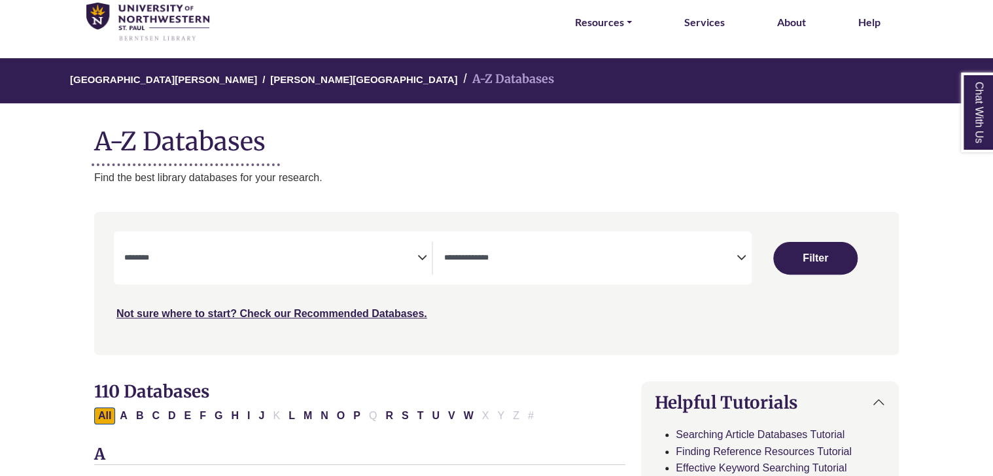
click at [240, 264] on textarea "Search" at bounding box center [270, 259] width 293 height 10
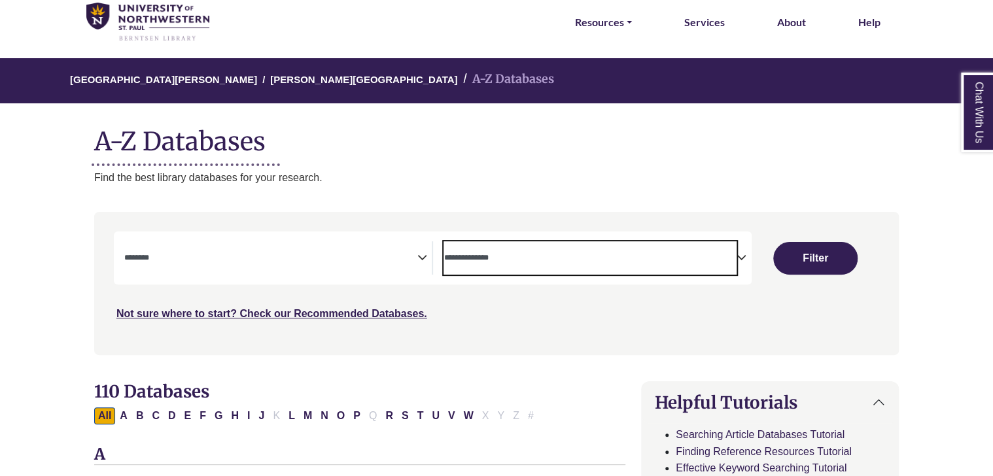
click at [474, 258] on textarea "Search" at bounding box center [589, 259] width 293 height 10
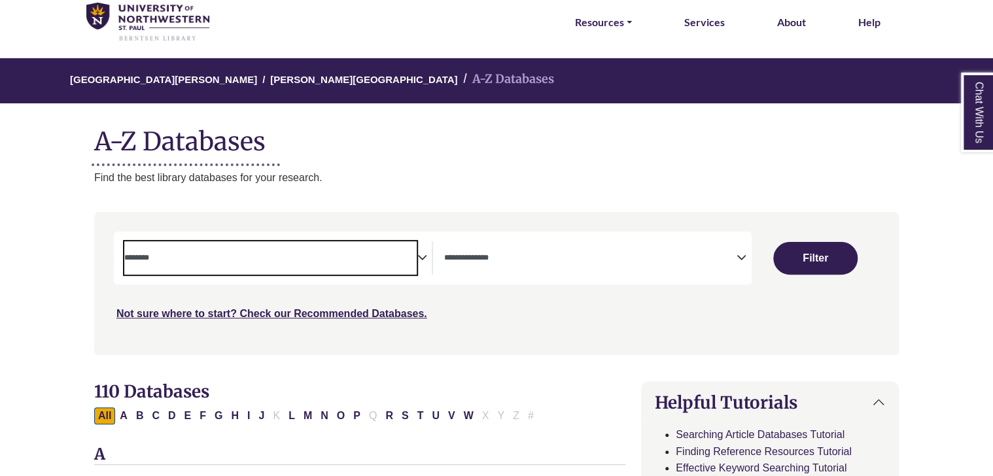
click at [176, 268] on span "Search filters" at bounding box center [270, 257] width 293 height 33
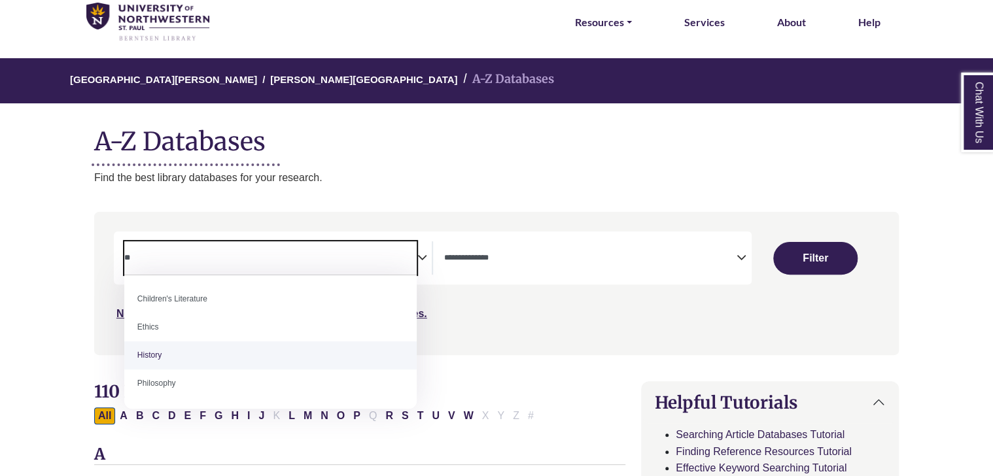
type textarea "**"
select select "*****"
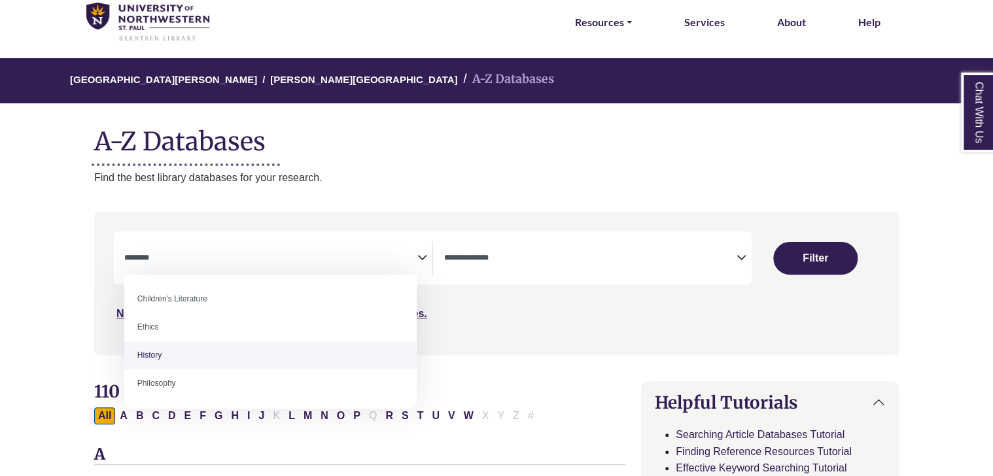
scroll to position [279, 0]
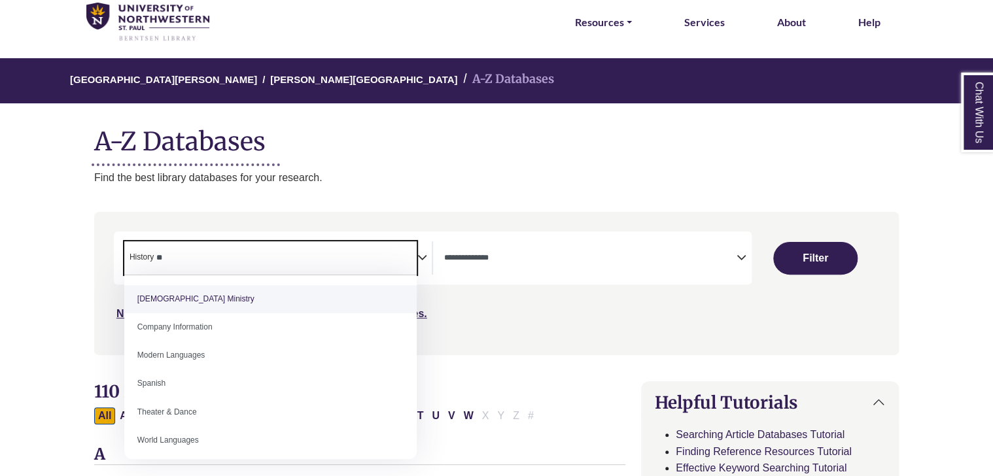
type textarea "**"
click at [209, 253] on span "× History **" at bounding box center [270, 257] width 293 height 33
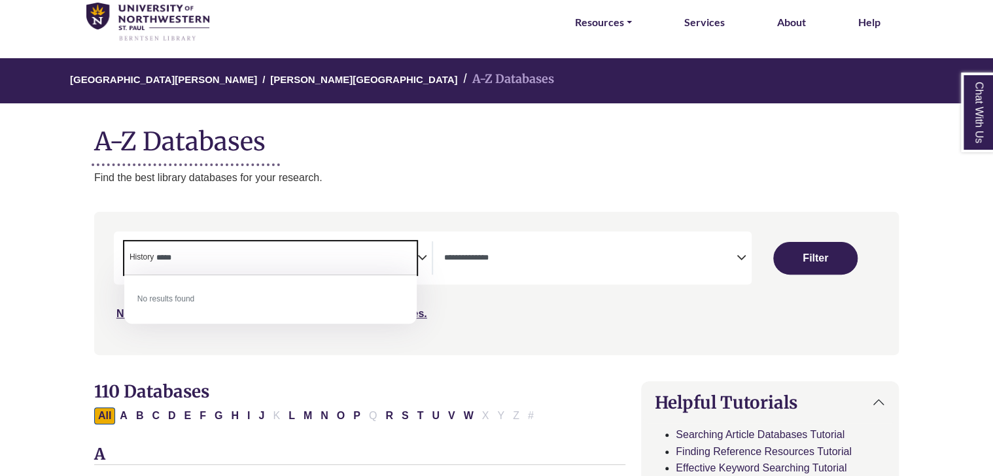
type textarea "*****"
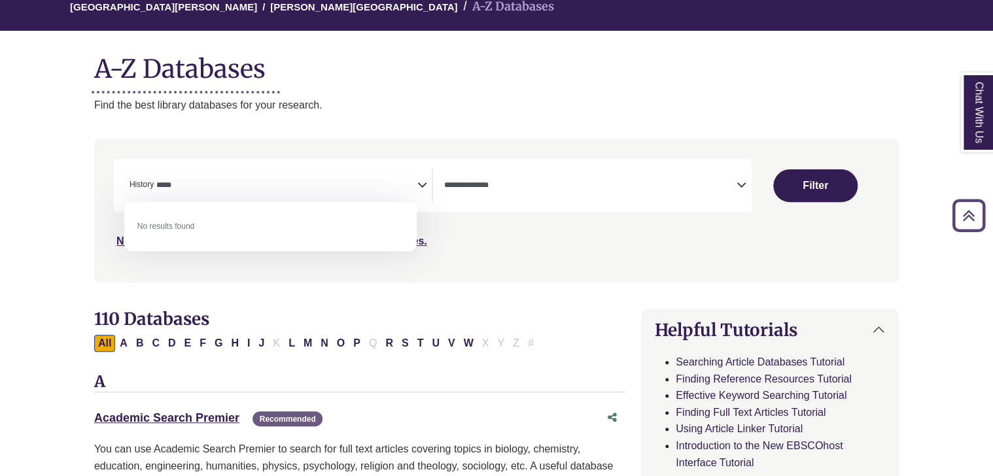
scroll to position [0, 0]
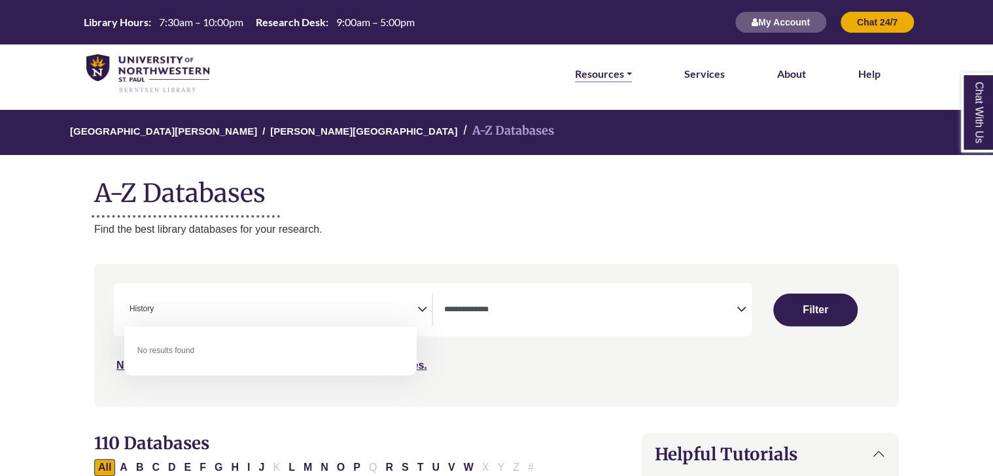
click at [607, 73] on link "Resources" at bounding box center [603, 73] width 57 height 17
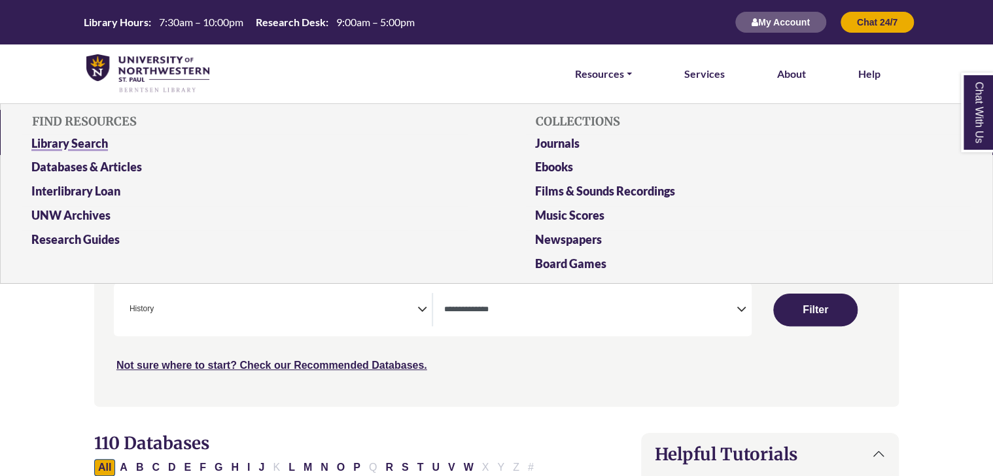
click at [45, 137] on link "Library Search" at bounding box center [245, 146] width 446 height 24
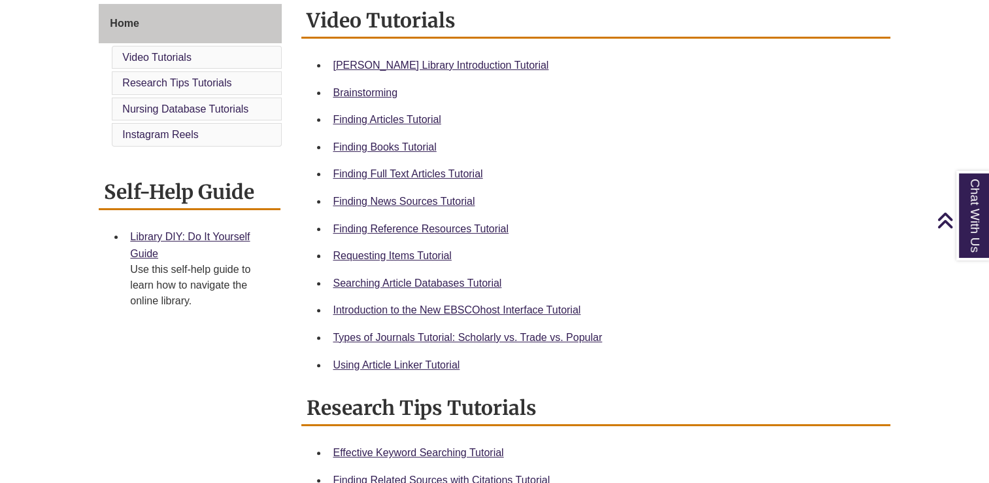
scroll to position [362, 0]
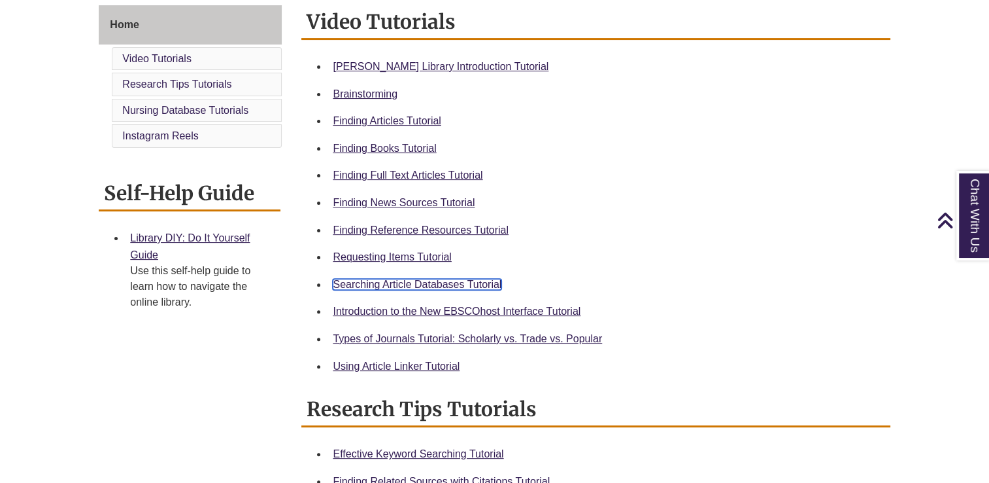
click at [364, 286] on link "Searching Article Databases Tutorial" at bounding box center [417, 284] width 169 height 11
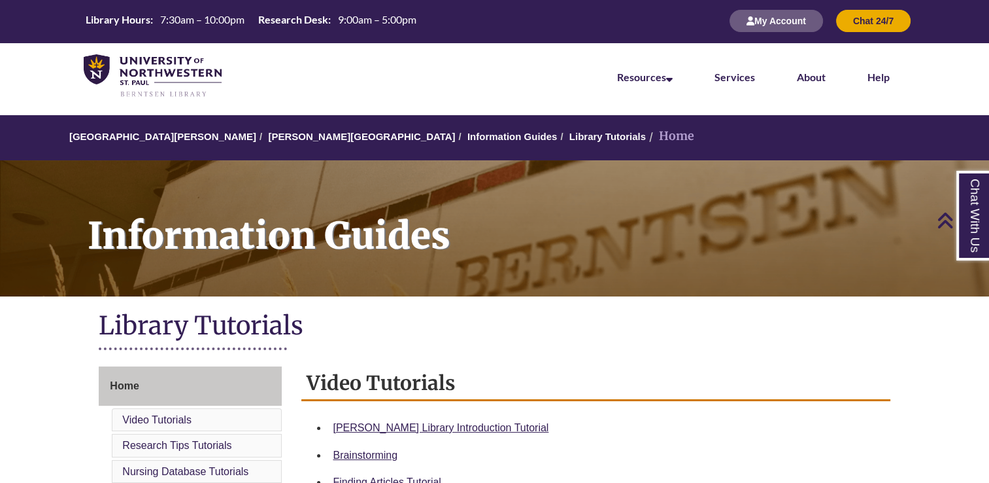
scroll to position [0, 0]
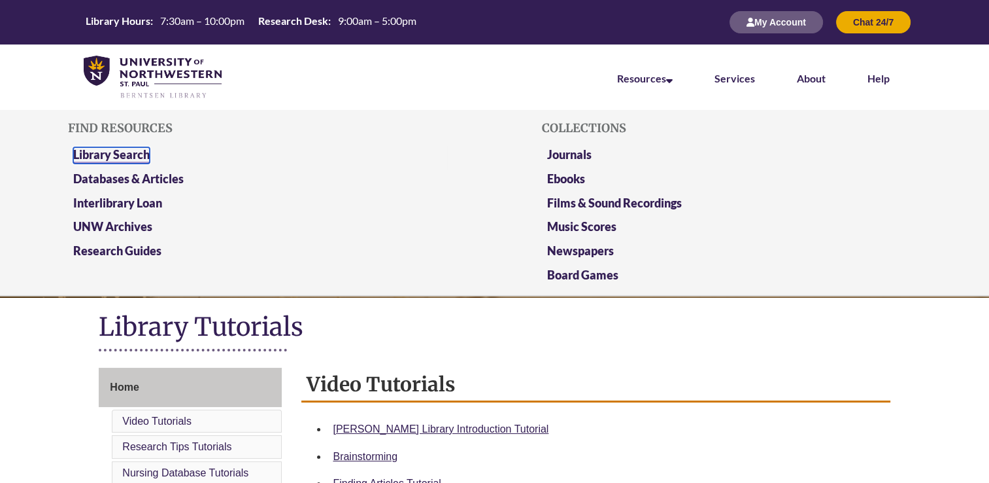
click at [117, 147] on link "Library Search" at bounding box center [111, 155] width 77 height 16
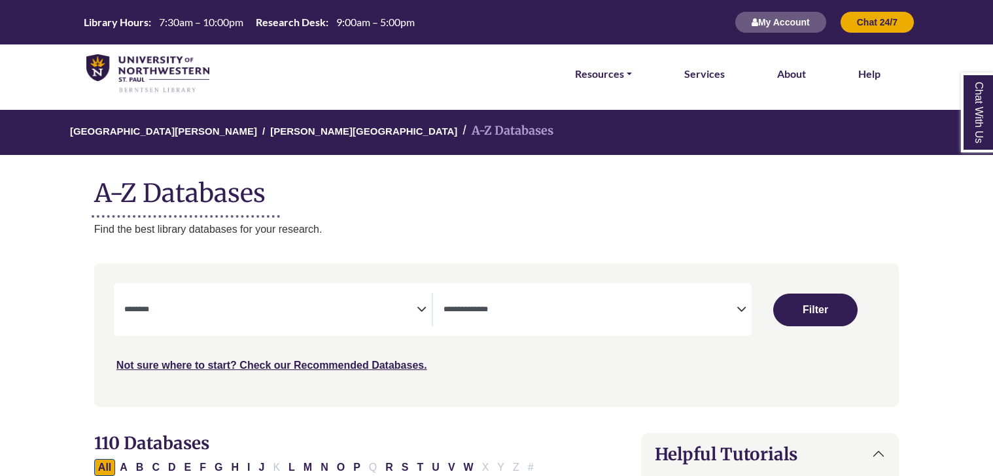
select select "Database Subject Filter"
select select "Database Types Filter"
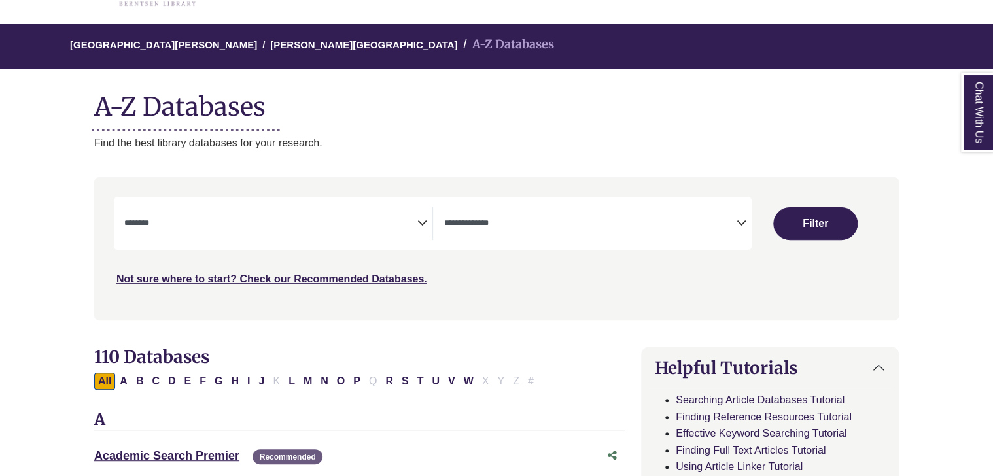
scroll to position [89, 0]
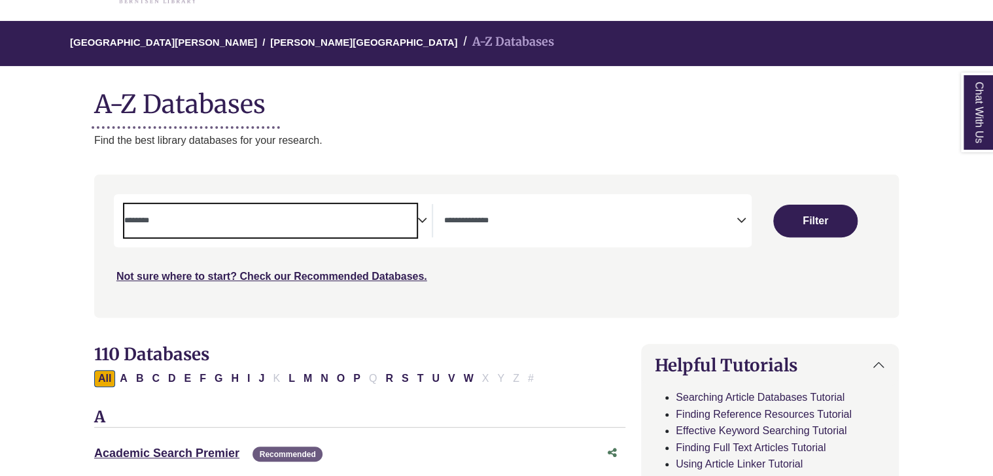
click at [254, 235] on span "Search filters" at bounding box center [270, 220] width 293 height 33
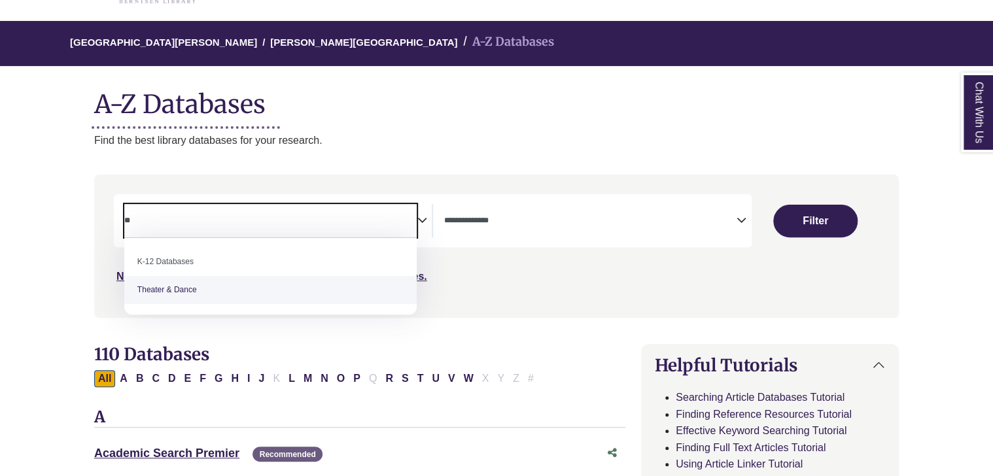
type textarea "**"
select select "******"
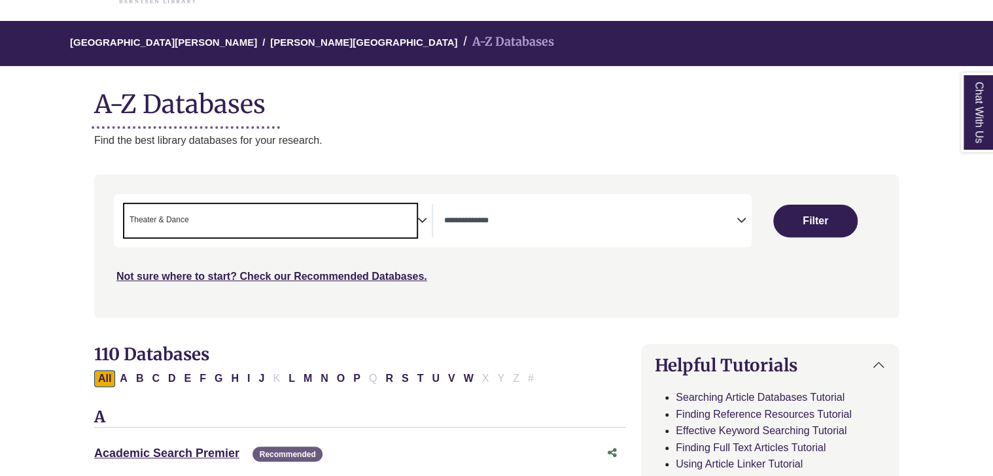
click at [477, 231] on span "Search filters" at bounding box center [589, 220] width 293 height 33
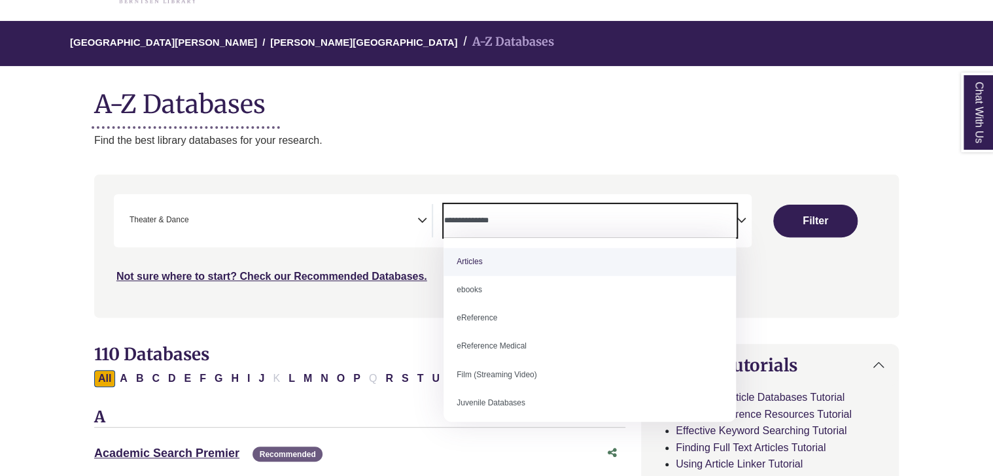
select select "*****"
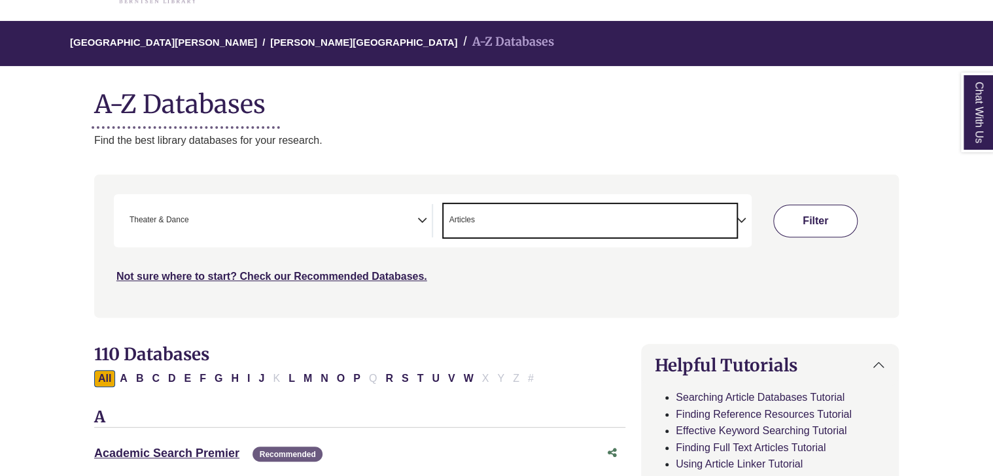
click at [808, 230] on button "Filter" at bounding box center [815, 221] width 84 height 33
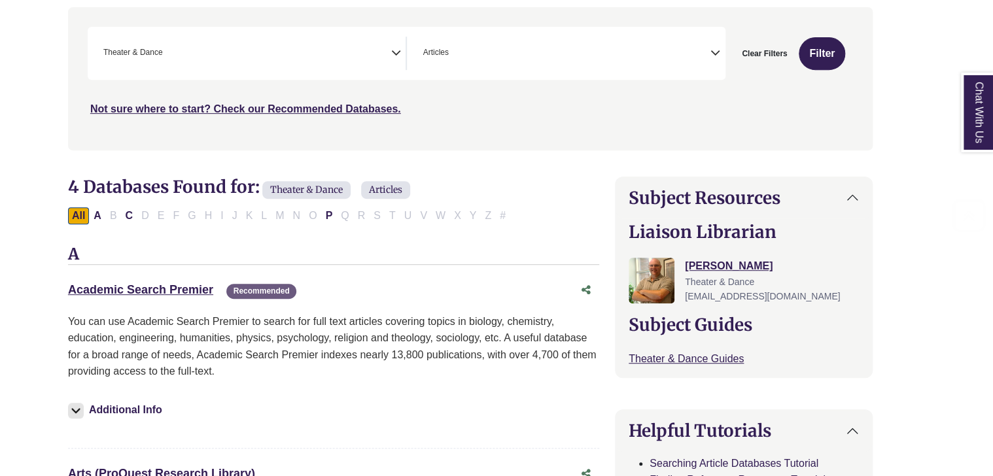
scroll to position [260, 26]
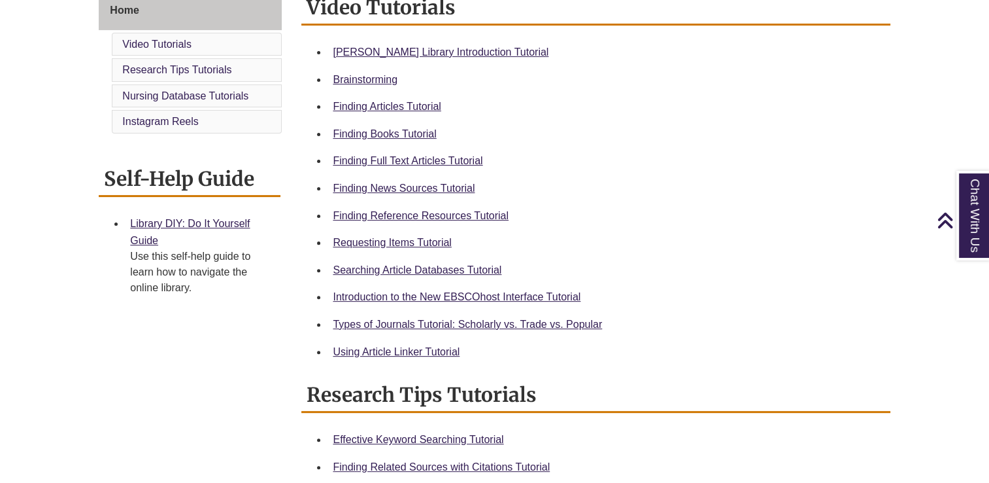
scroll to position [405, 0]
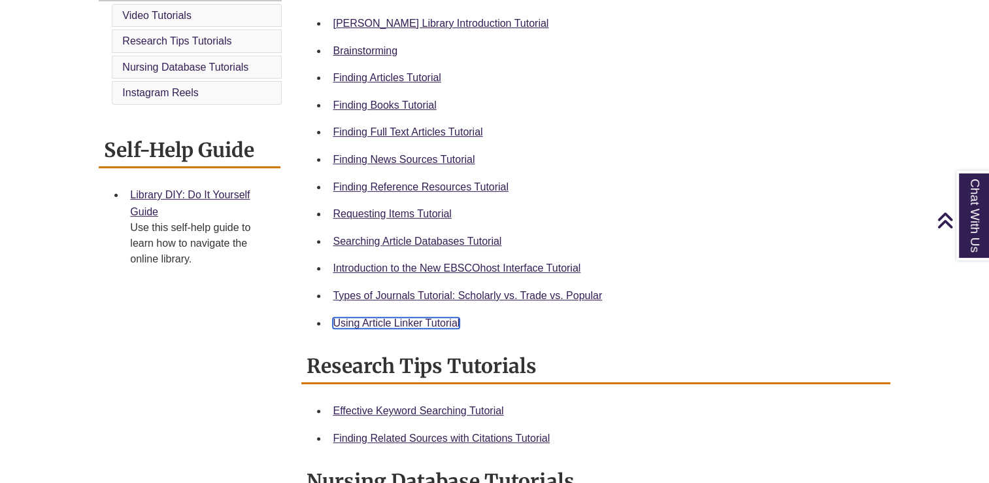
click at [367, 318] on link "Using Article Linker Tutorial" at bounding box center [396, 322] width 127 height 11
